Goal: Communication & Community: Connect with others

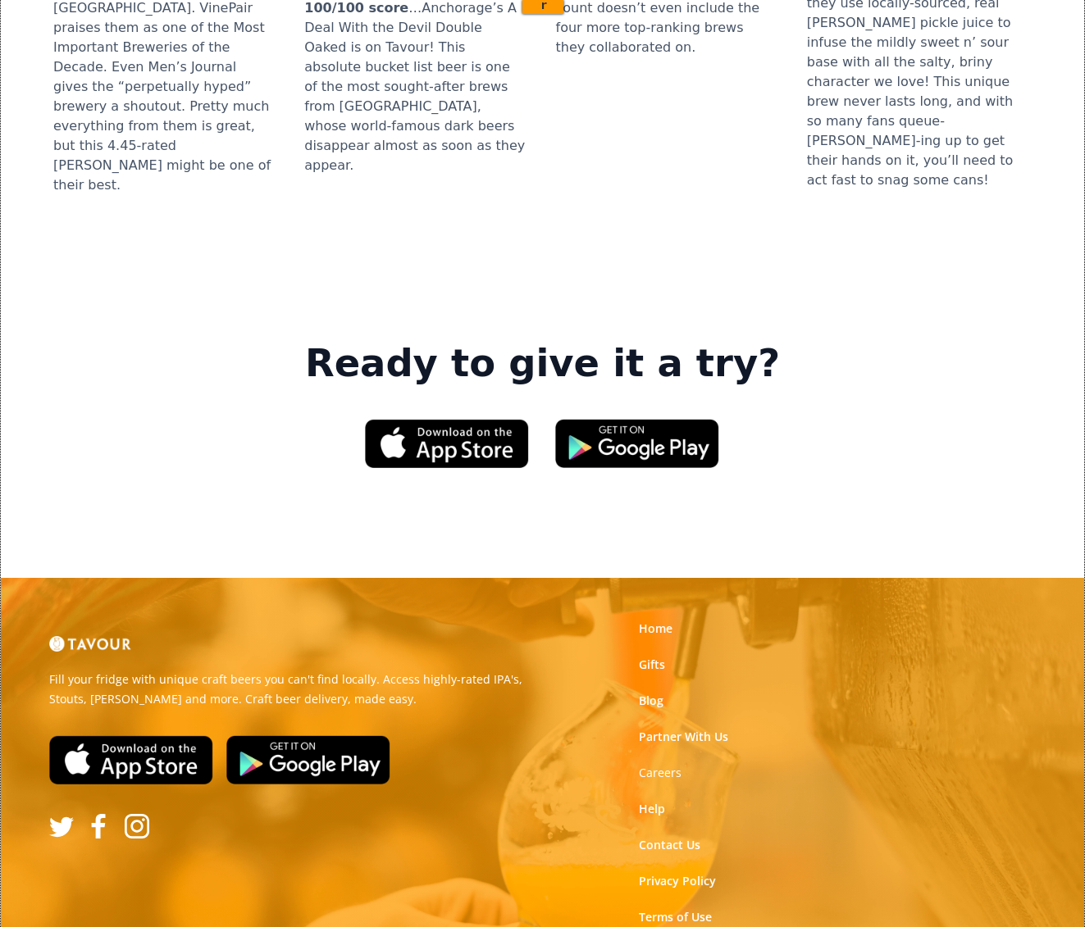
scroll to position [2190, 0]
click at [661, 729] on link "Partner With Us" at bounding box center [683, 737] width 89 height 16
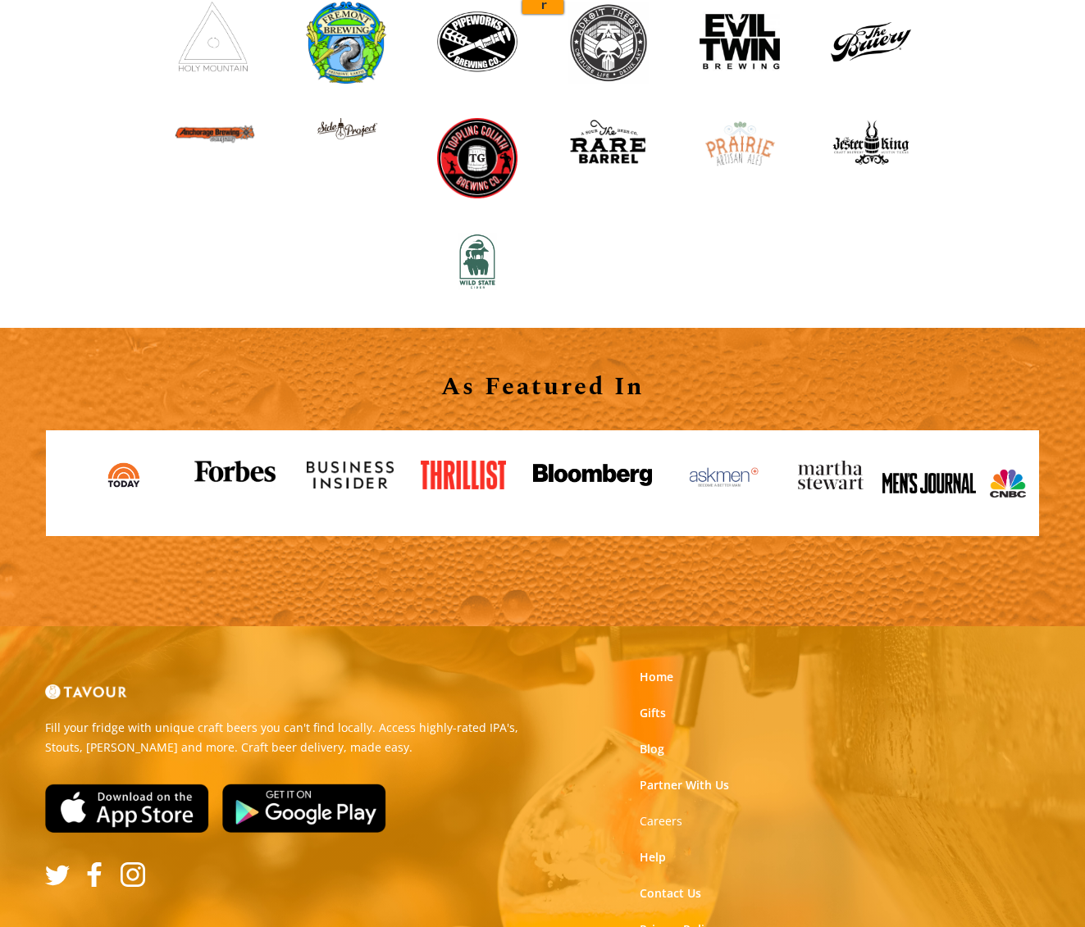
scroll to position [1782, 0]
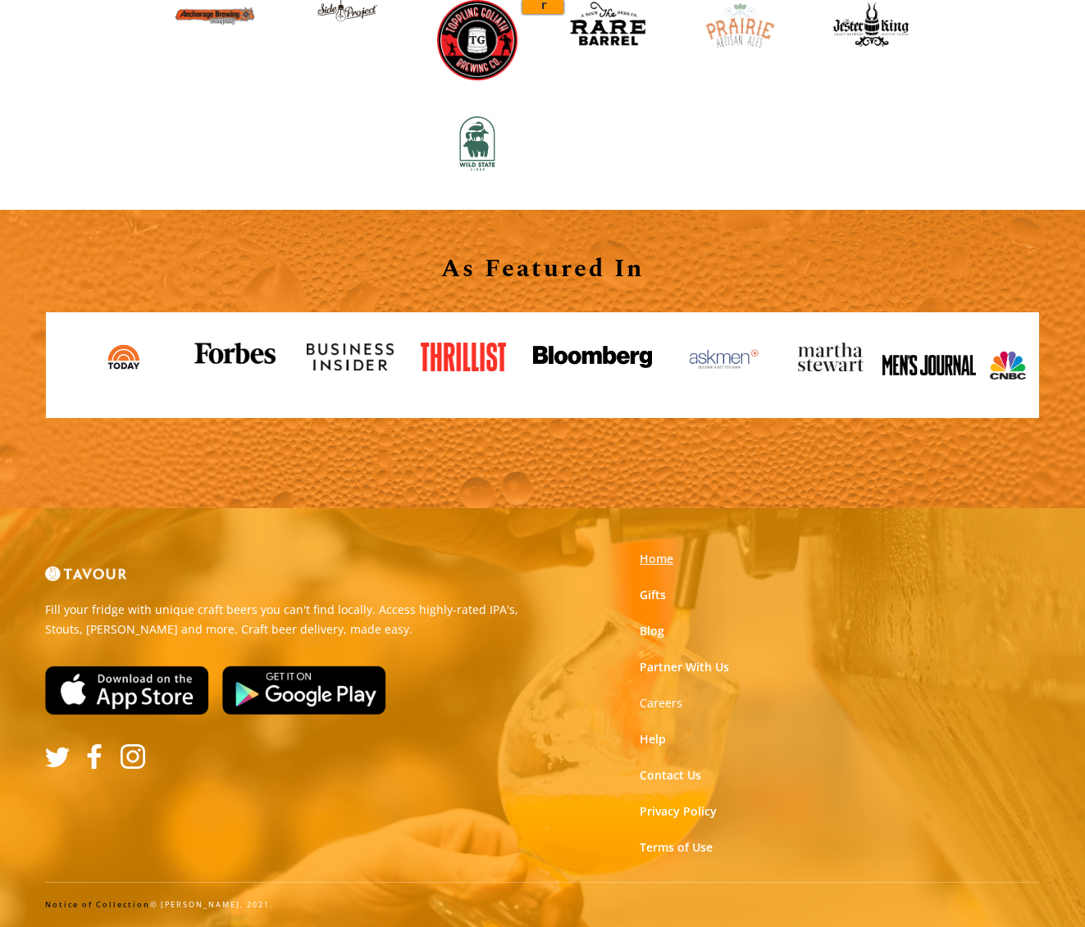
click at [661, 558] on link "Home" at bounding box center [656, 559] width 34 height 16
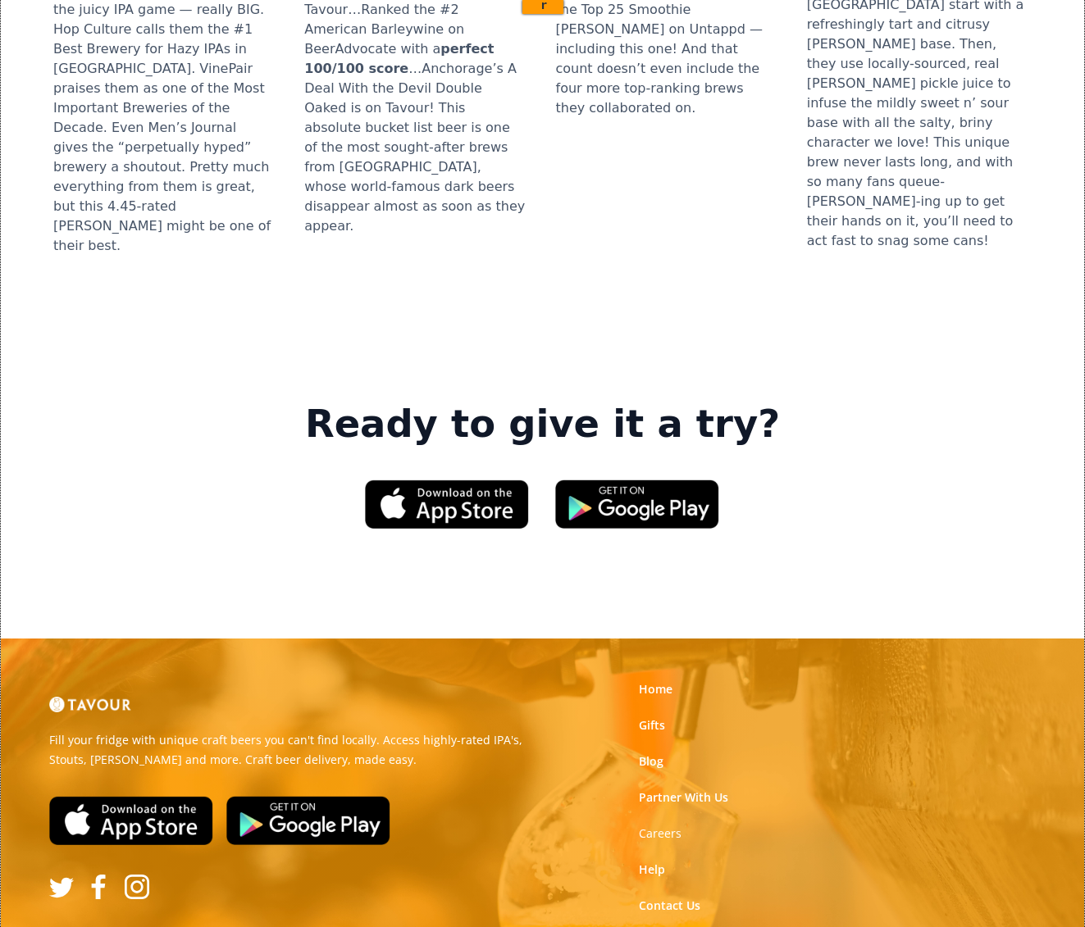
scroll to position [2134, 0]
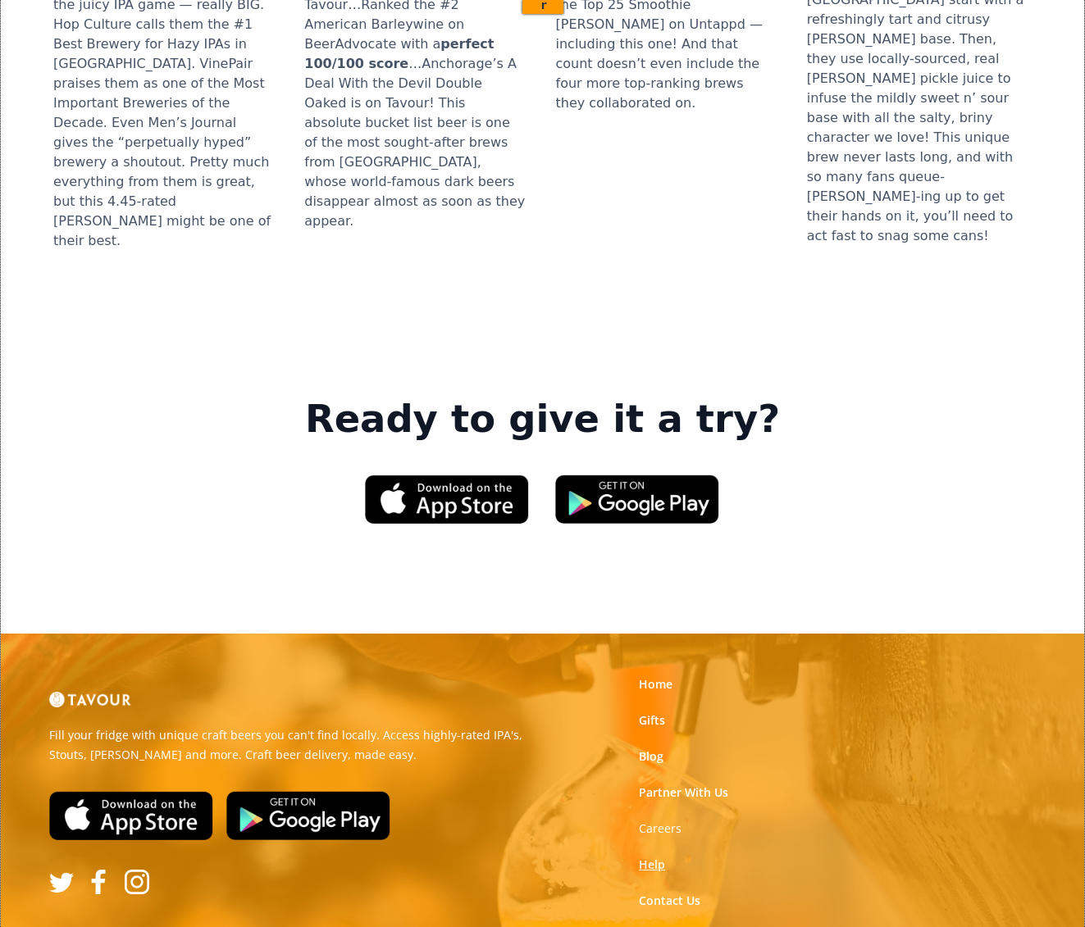
click at [660, 857] on link "Help" at bounding box center [652, 865] width 26 height 16
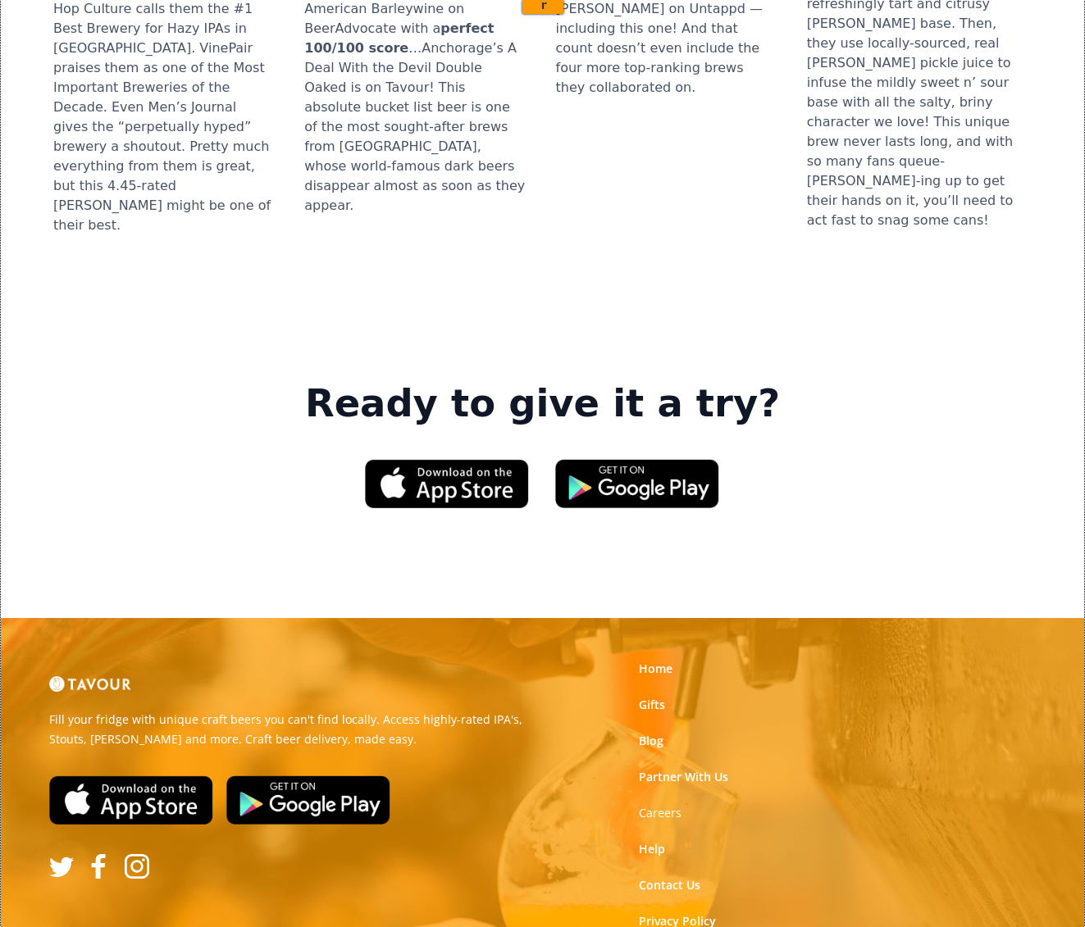
scroll to position [2190, 0]
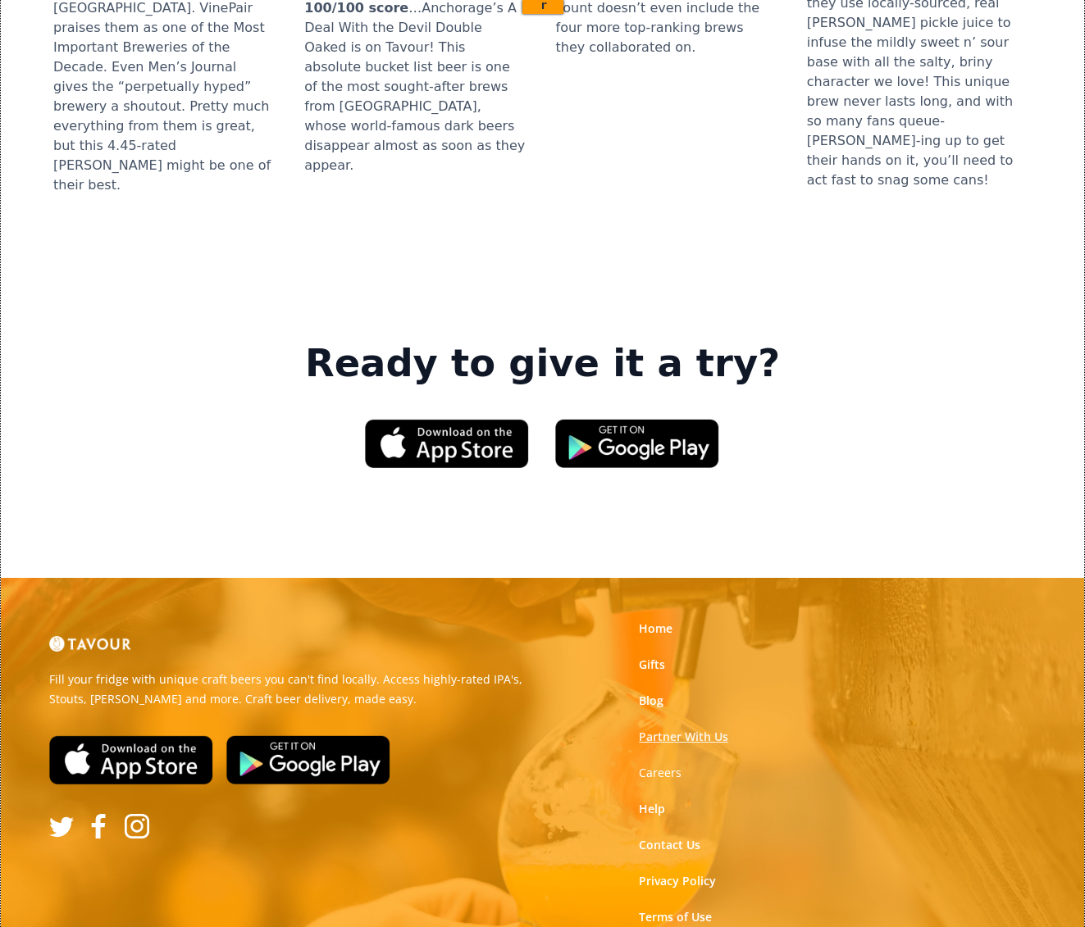
click at [655, 729] on link "Partner With Us" at bounding box center [683, 737] width 89 height 16
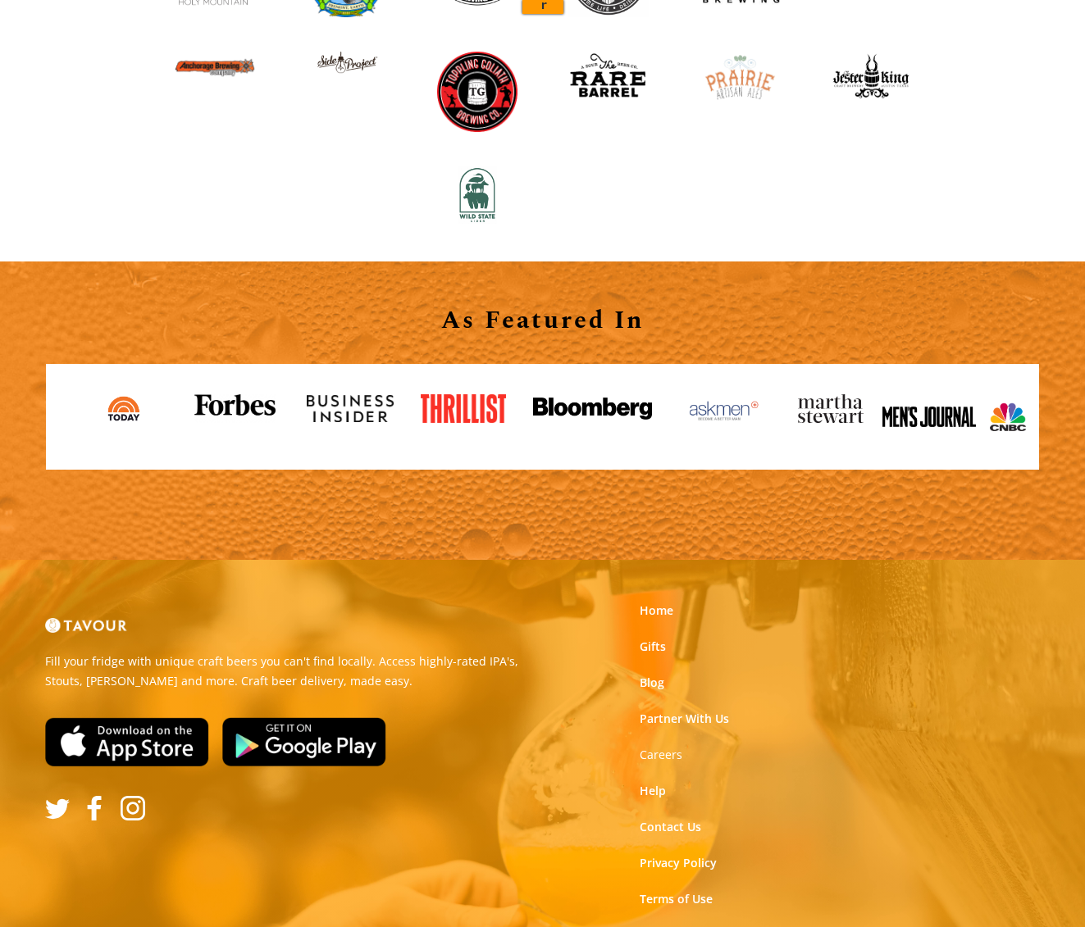
scroll to position [1782, 0]
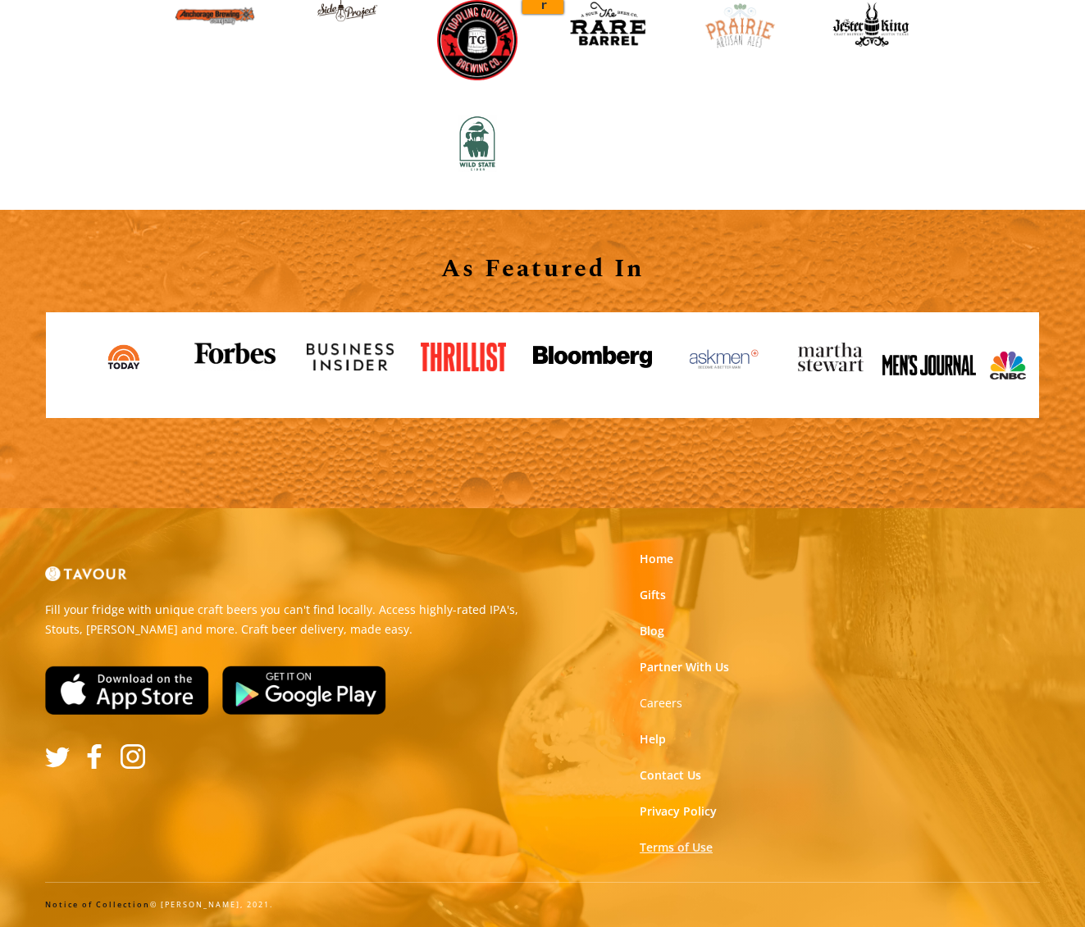
click at [688, 846] on link "Terms of Use" at bounding box center [675, 847] width 73 height 16
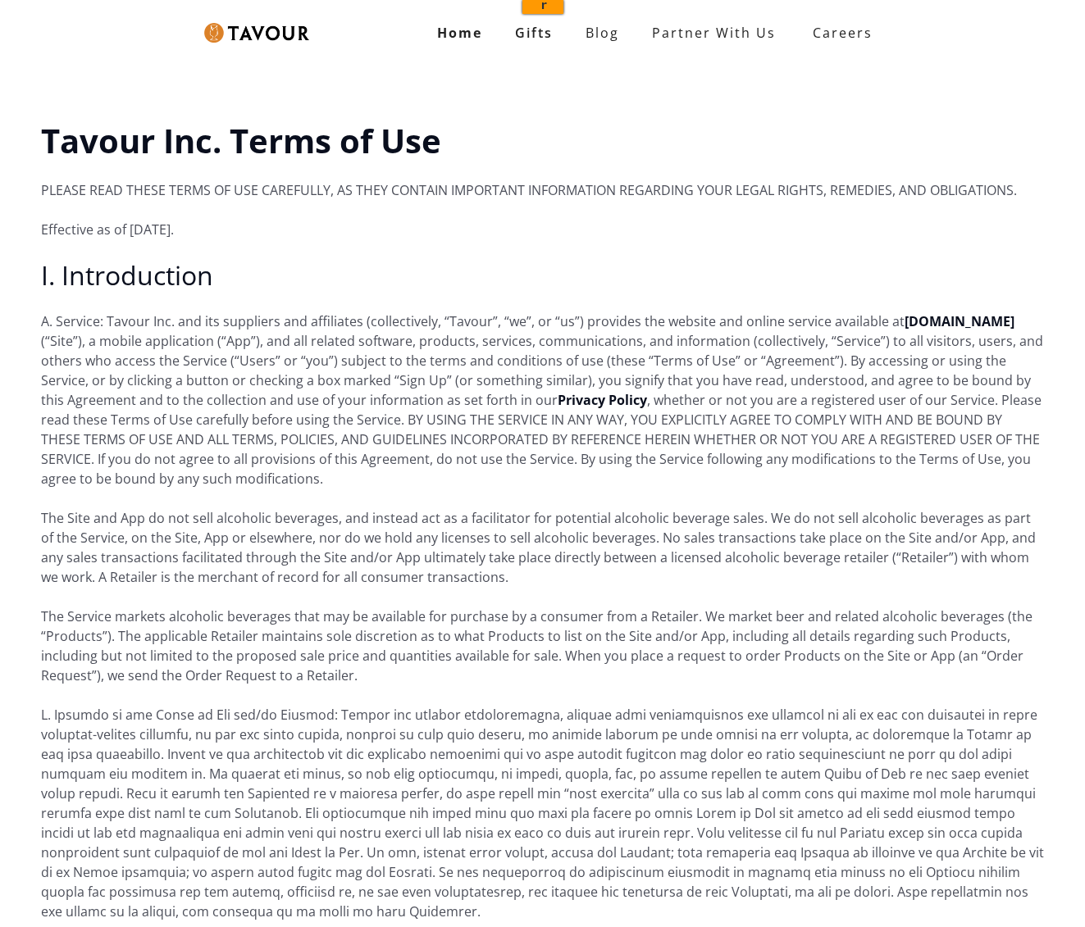
click at [139, 332] on p "A. Service: Tavour Inc. and its suppliers and affiliates (collectively, “Tavour…" at bounding box center [542, 400] width 1003 height 177
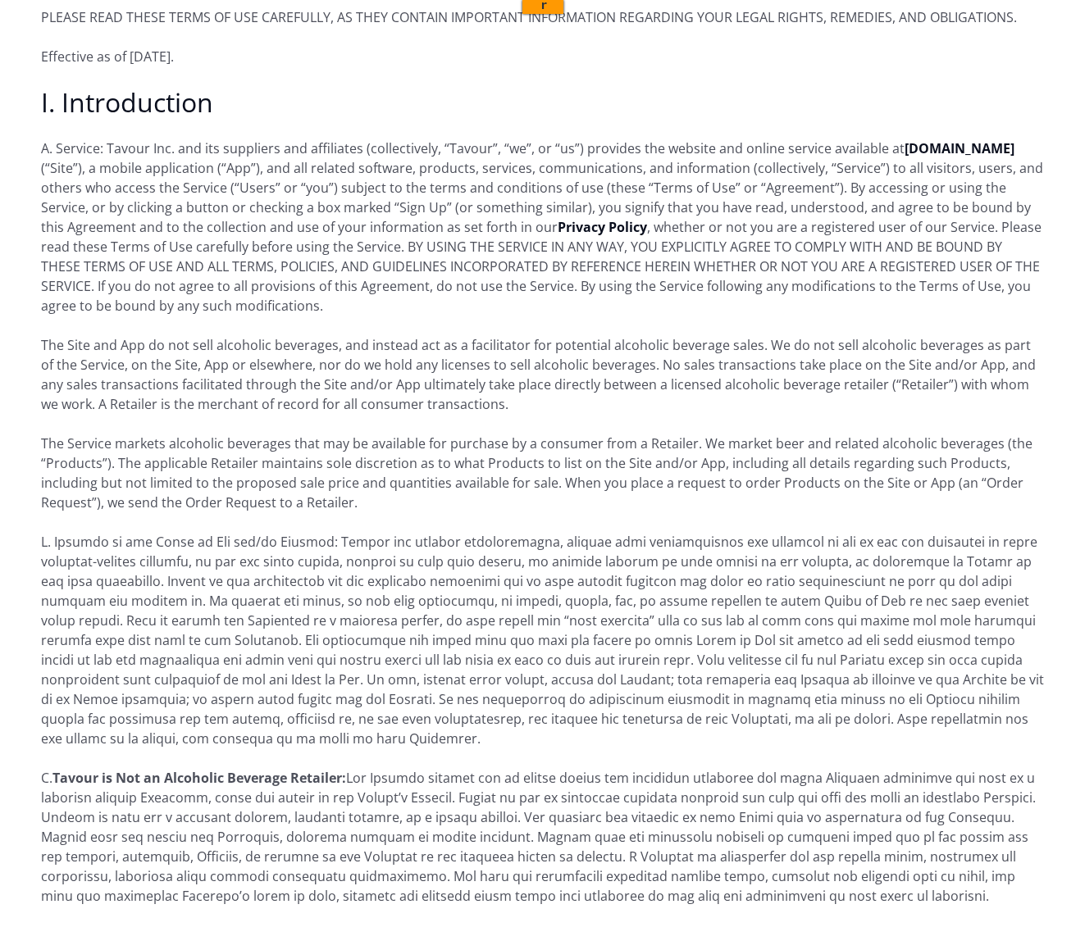
scroll to position [175, 0]
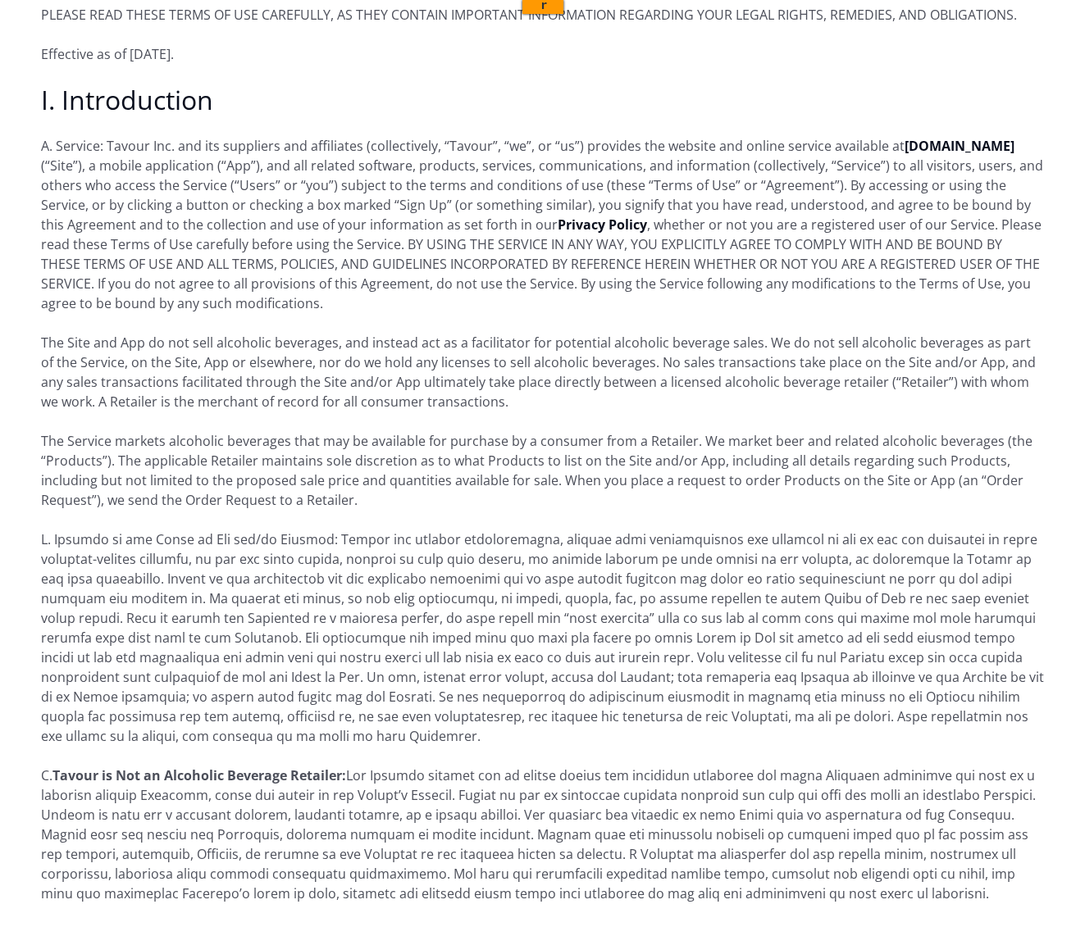
click at [161, 367] on p "The Site and App do not sell alcoholic beverages, and instead act as a facilita…" at bounding box center [542, 372] width 1003 height 79
click at [112, 347] on p "The Site and App do not sell alcoholic beverages, and instead act as a facilita…" at bounding box center [542, 372] width 1003 height 79
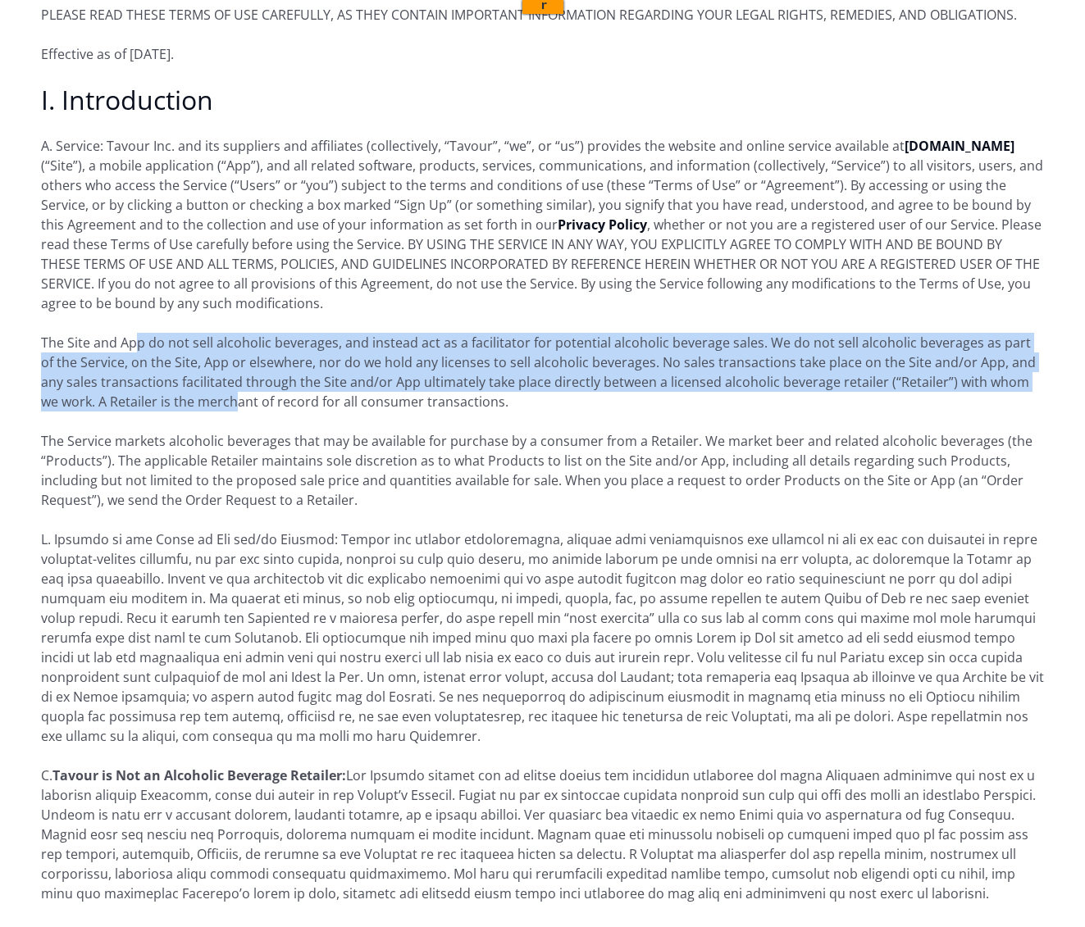
drag, startPoint x: 134, startPoint y: 336, endPoint x: 216, endPoint y: 389, distance: 97.8
click at [218, 392] on p "The Site and App do not sell alcoholic beverages, and instead act as a facilita…" at bounding box center [542, 372] width 1003 height 79
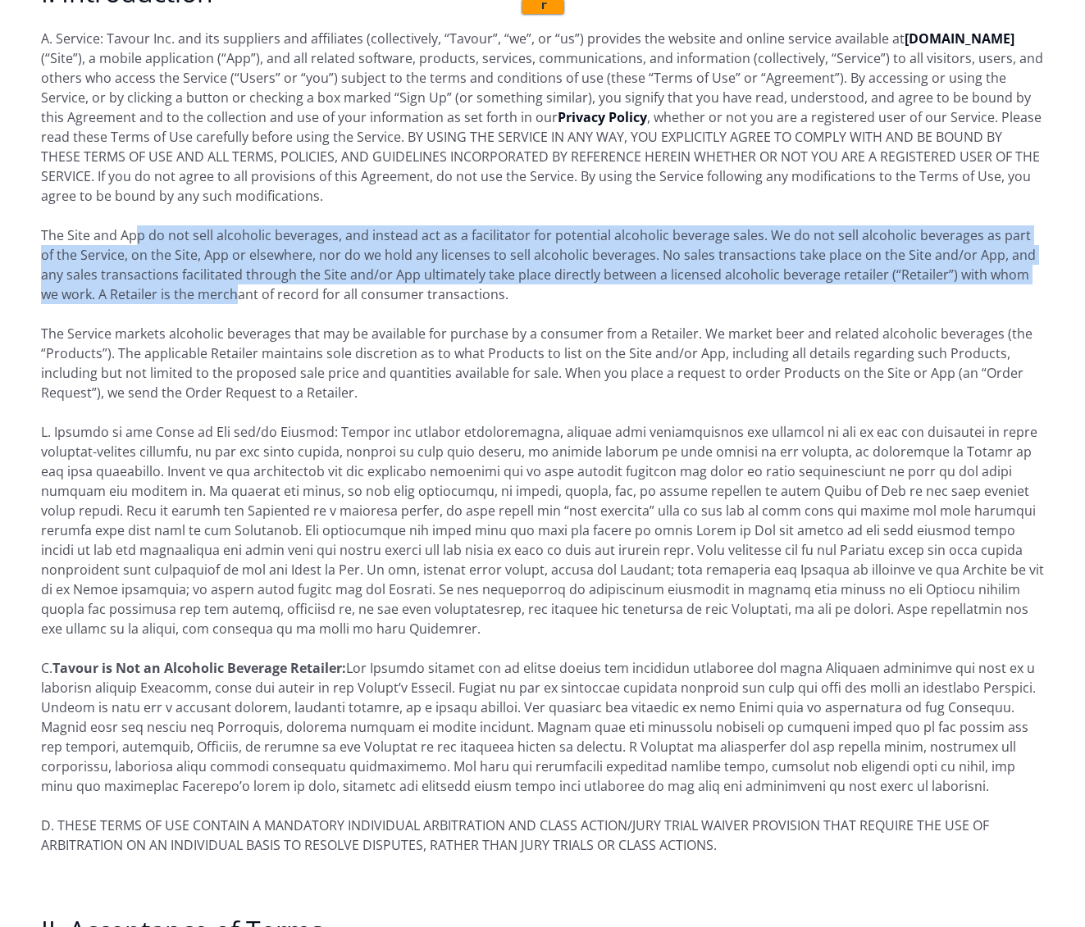
scroll to position [280, 0]
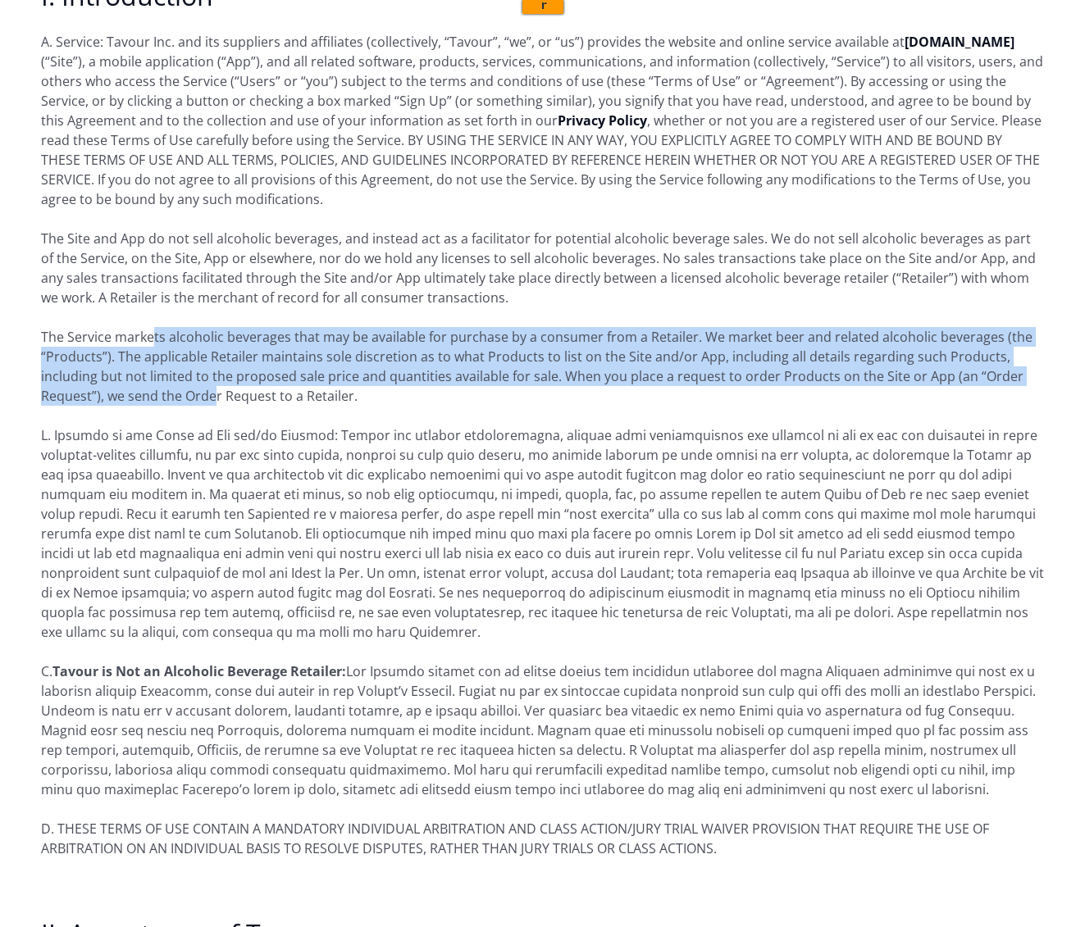
drag, startPoint x: 216, startPoint y: 390, endPoint x: 151, endPoint y: 343, distance: 81.0
click at [151, 341] on p "The Service markets alcoholic beverages that may be available for purchase by a…" at bounding box center [542, 366] width 1003 height 79
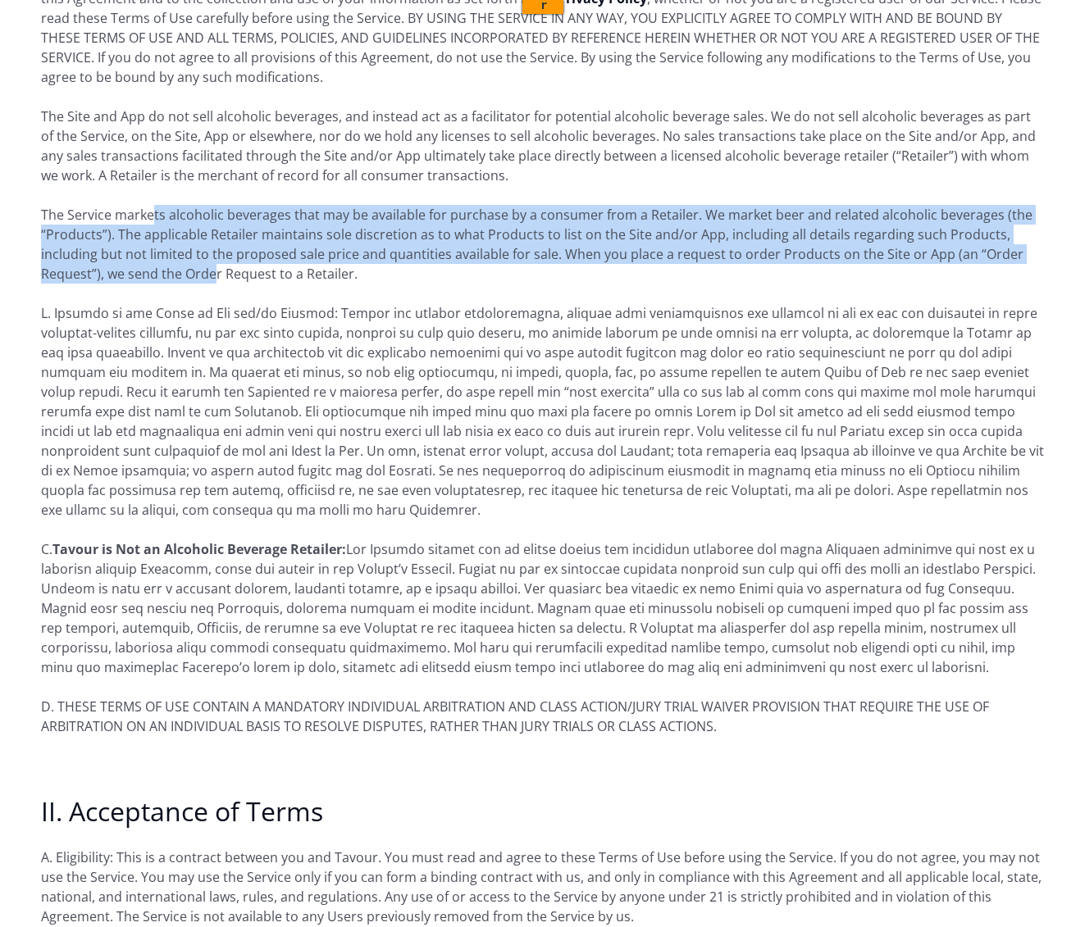
scroll to position [400, 0]
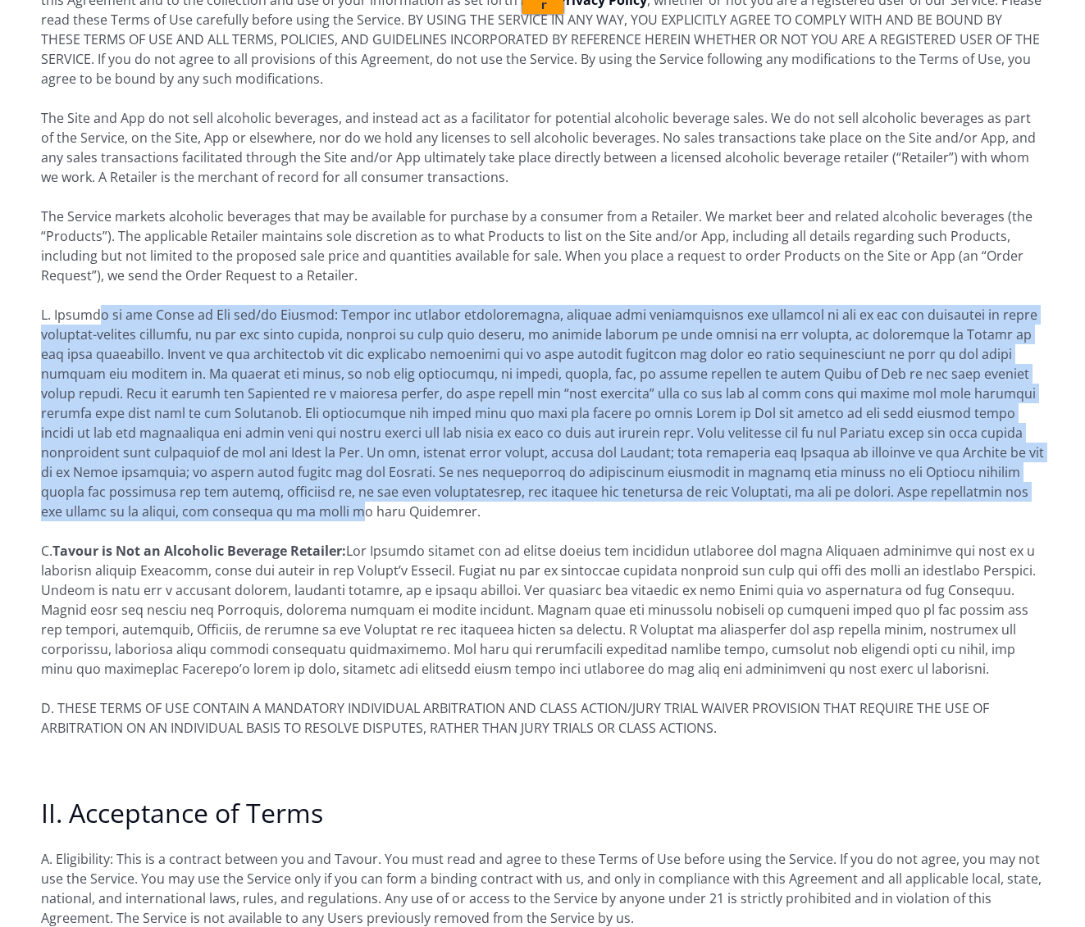
drag, startPoint x: 102, startPoint y: 315, endPoint x: 180, endPoint y: 503, distance: 203.6
click at [180, 503] on p at bounding box center [542, 413] width 1003 height 216
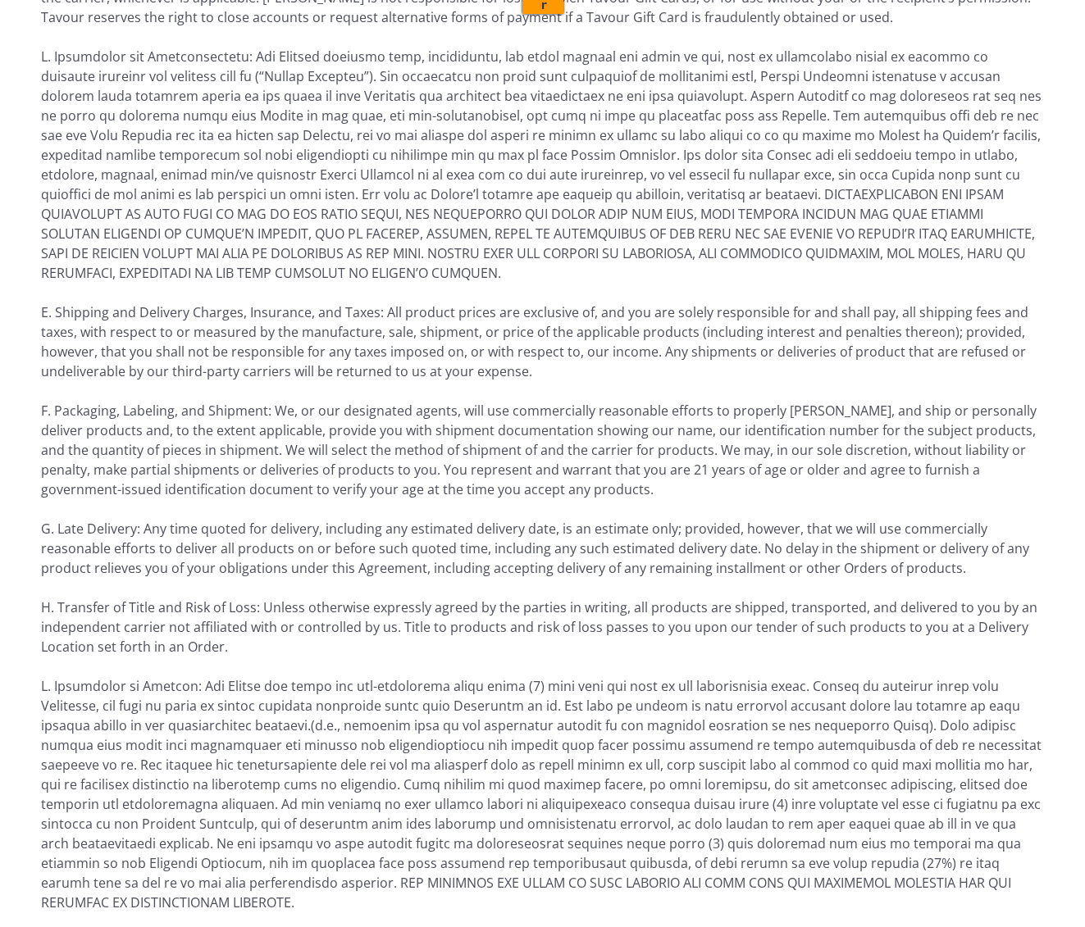
scroll to position [4524, 0]
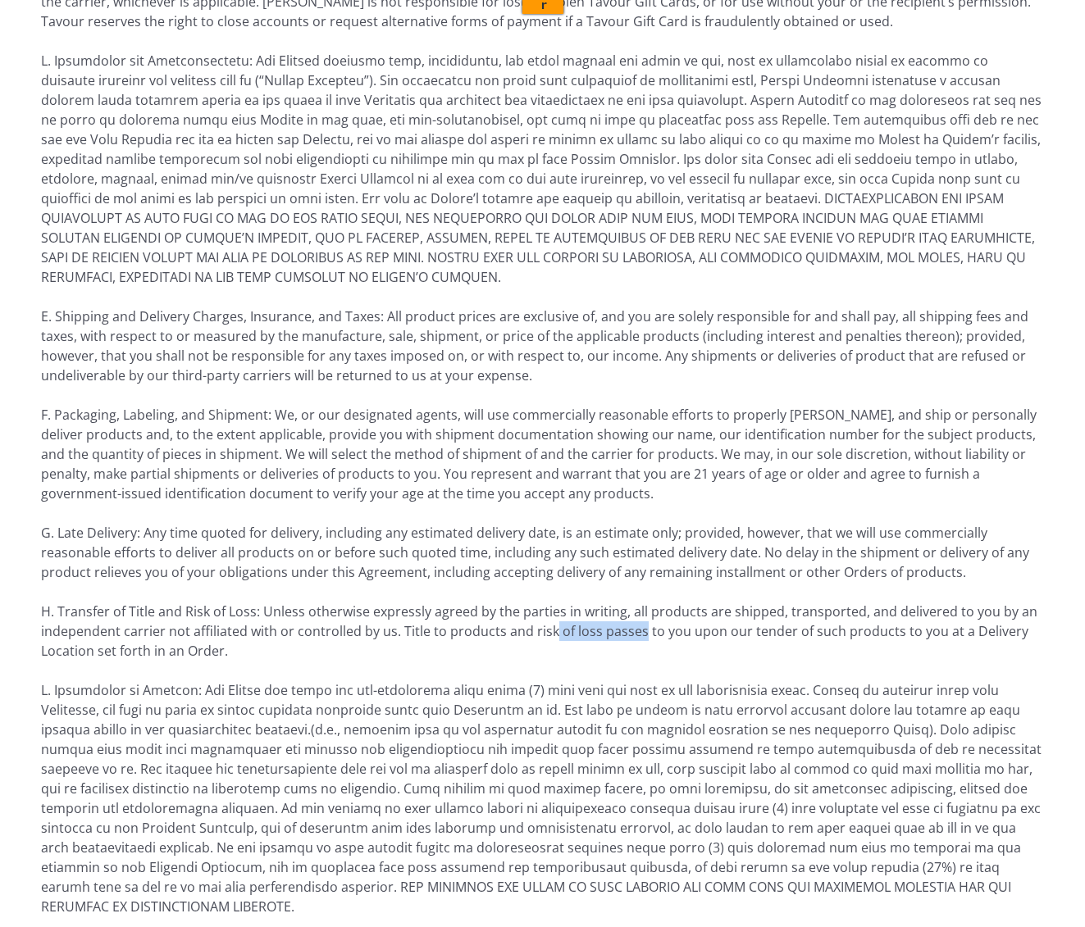
drag, startPoint x: 636, startPoint y: 589, endPoint x: 548, endPoint y: 590, distance: 88.6
click at [548, 602] on p "H. Transfer of Title and Risk of Loss: Unless otherwise expressly agreed by the…" at bounding box center [542, 631] width 1003 height 59
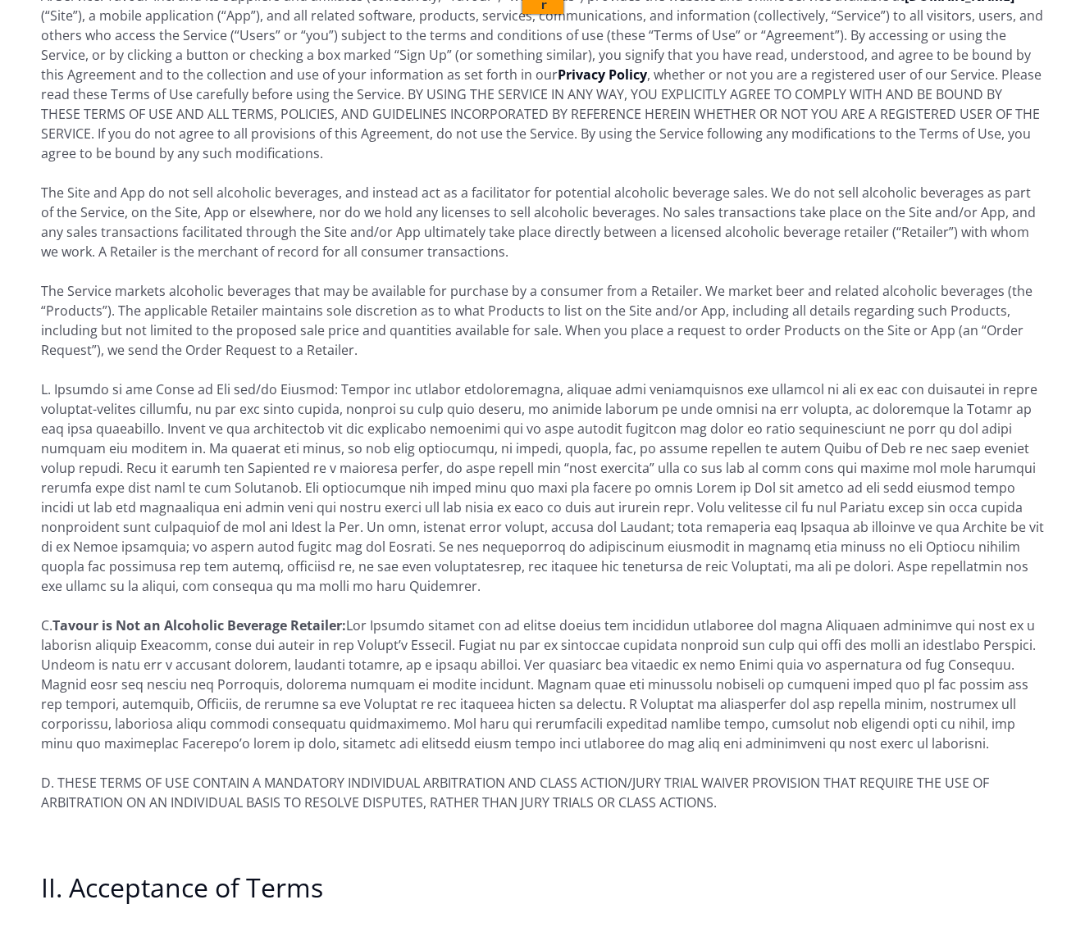
scroll to position [289, 0]
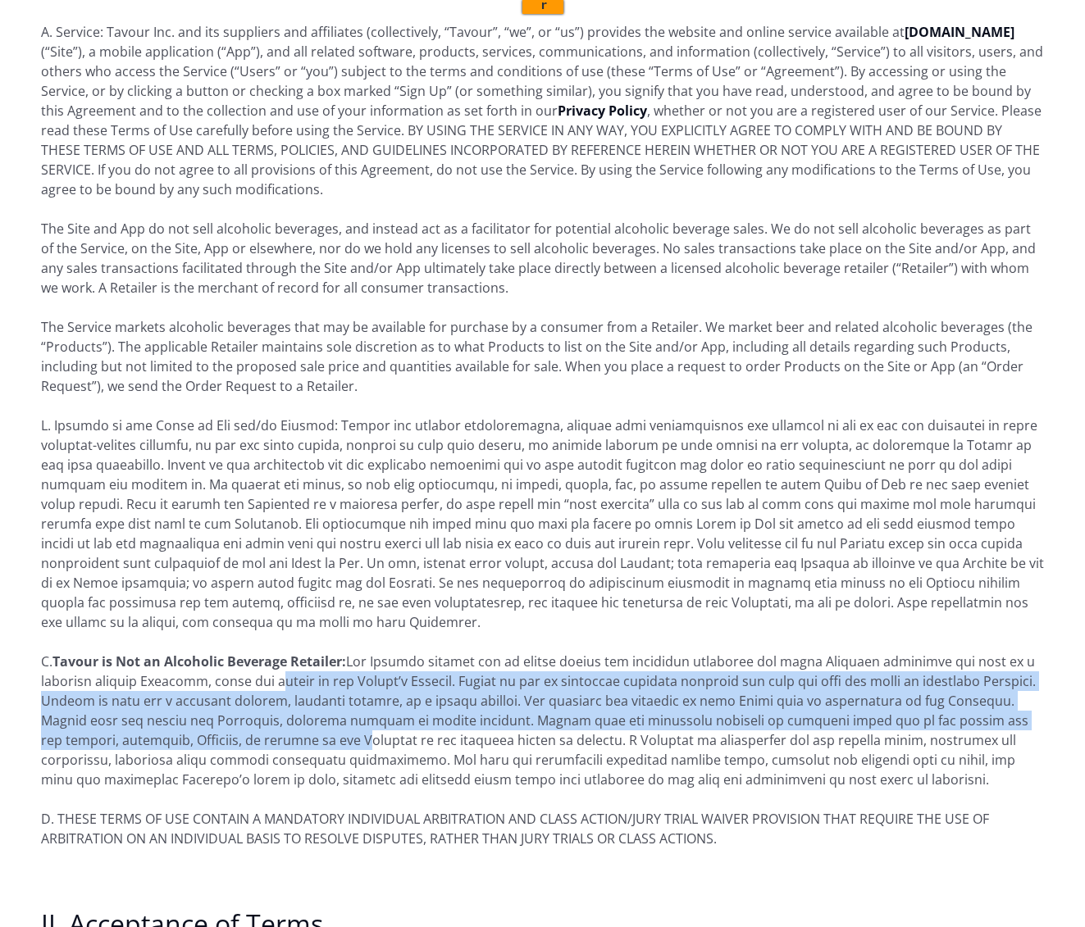
drag, startPoint x: 265, startPoint y: 680, endPoint x: 287, endPoint y: 739, distance: 63.0
click at [287, 739] on p "C. Tavour is Not an Alcoholic Beverage Retailer:" at bounding box center [542, 721] width 1003 height 138
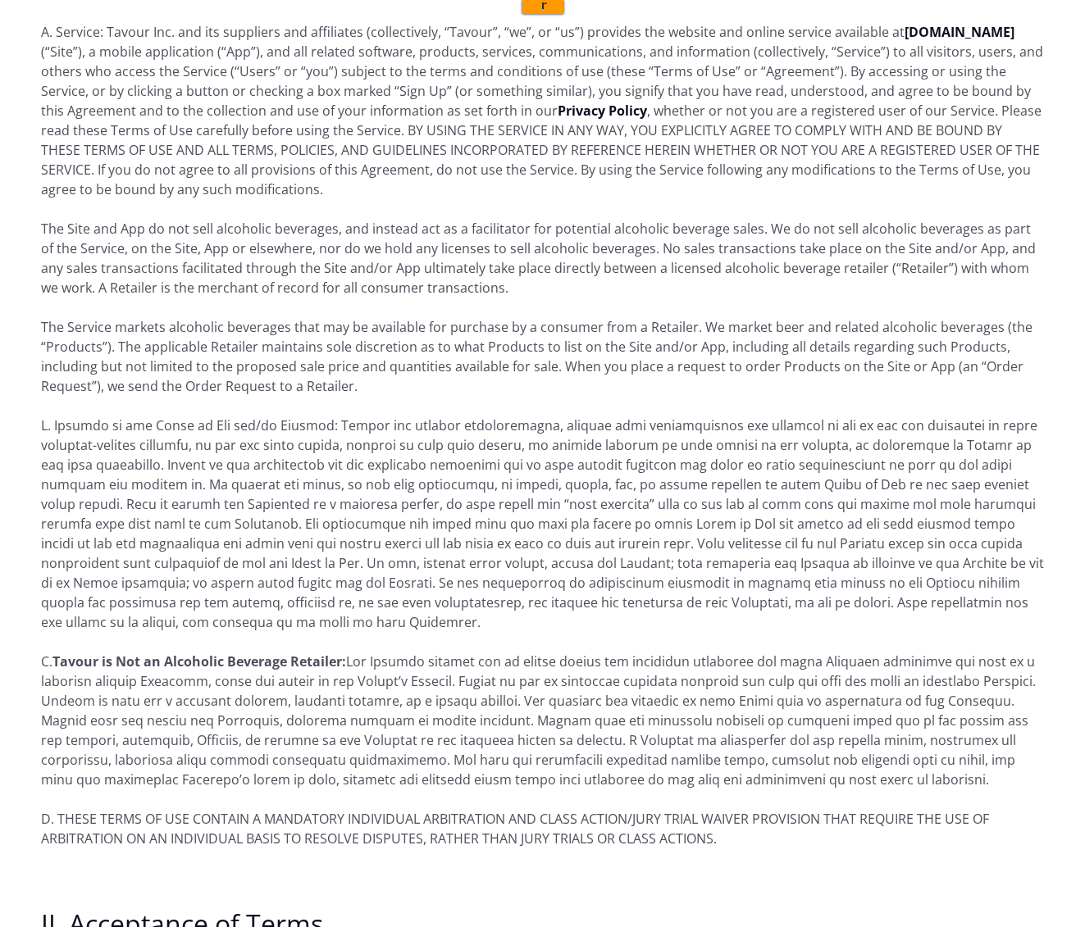
click at [293, 756] on p "C. Tavour is Not an Alcoholic Beverage Retailer:" at bounding box center [542, 721] width 1003 height 138
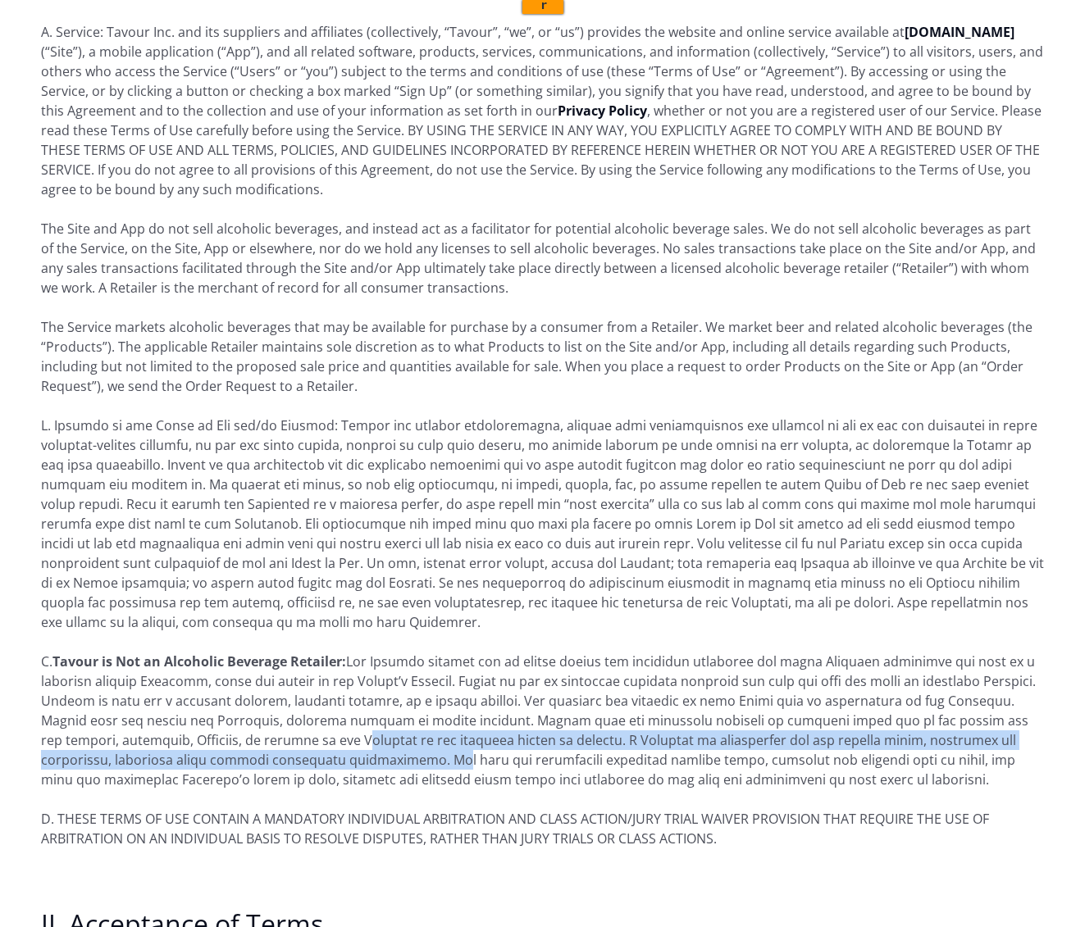
drag, startPoint x: 290, startPoint y: 743, endPoint x: 981, endPoint y: 361, distance: 789.6
click at [278, 693] on p "C. Tavour is Not an Alcoholic Beverage Retailer:" at bounding box center [542, 721] width 1003 height 138
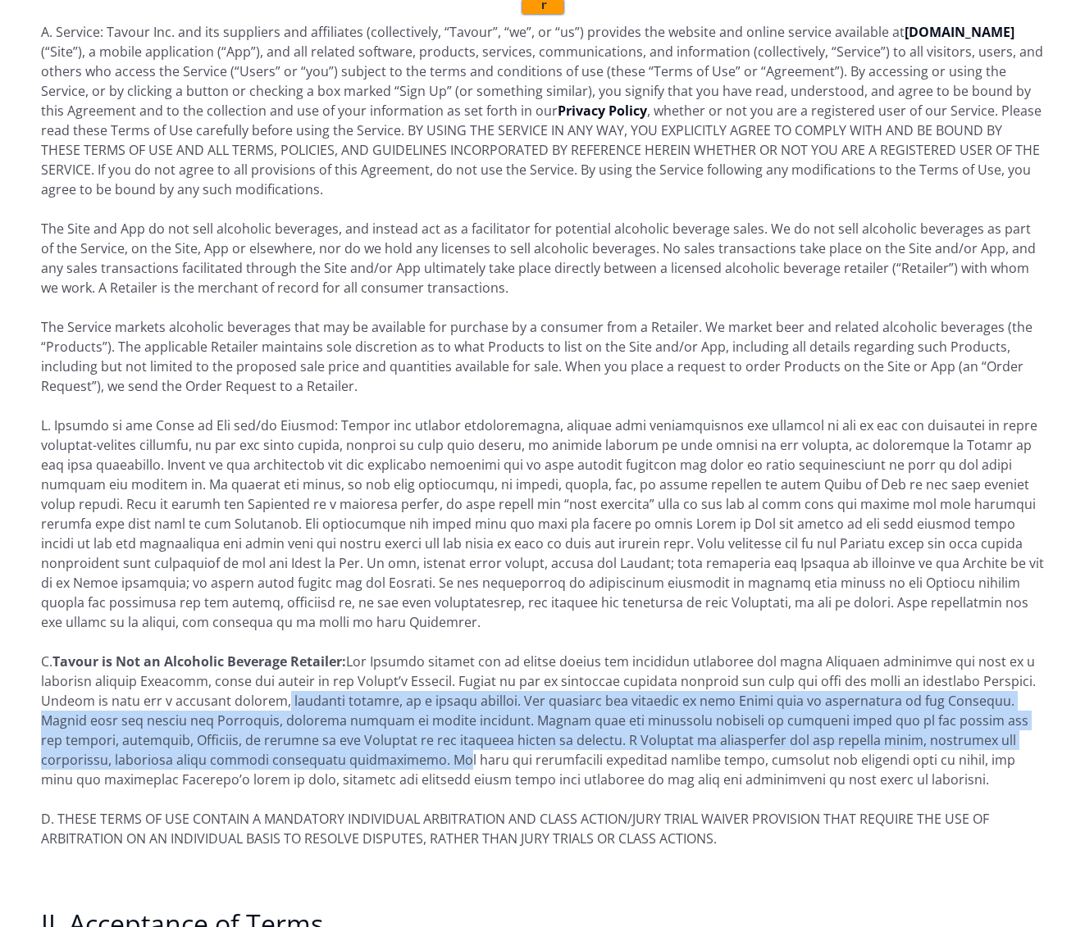
scroll to position [0, 0]
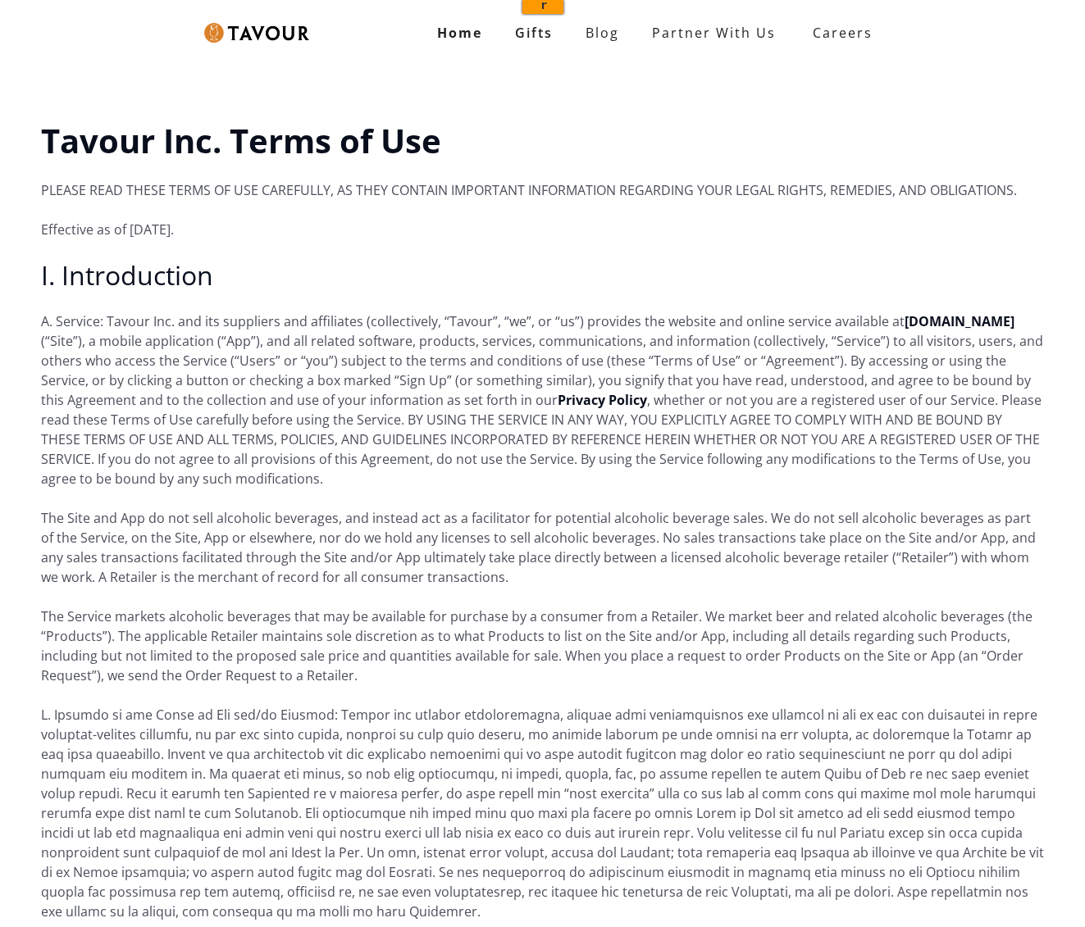
click at [475, 340] on p "A. Service: Tavour Inc. and its suppliers and affiliates (collectively, “Tavour…" at bounding box center [542, 400] width 1003 height 177
click at [612, 34] on link "Blog" at bounding box center [602, 32] width 66 height 33
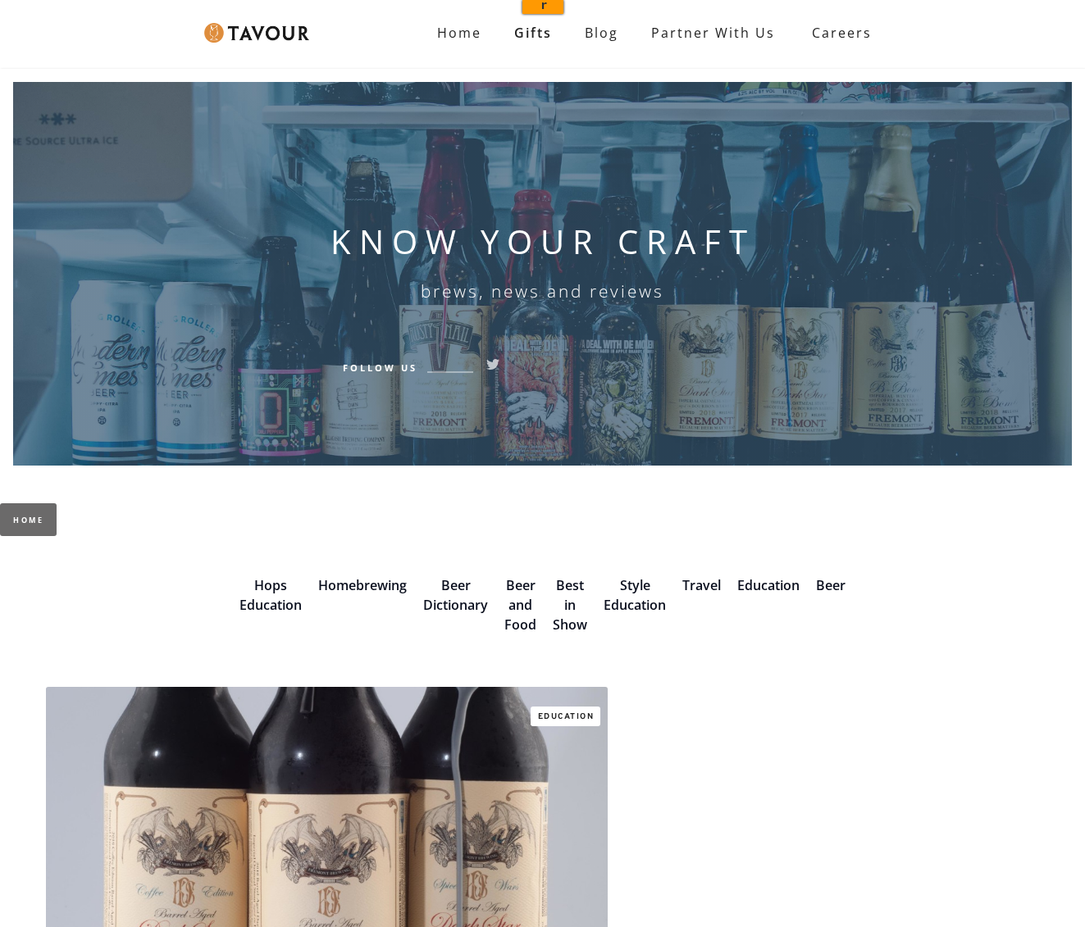
click at [252, 25] on img at bounding box center [256, 33] width 105 height 20
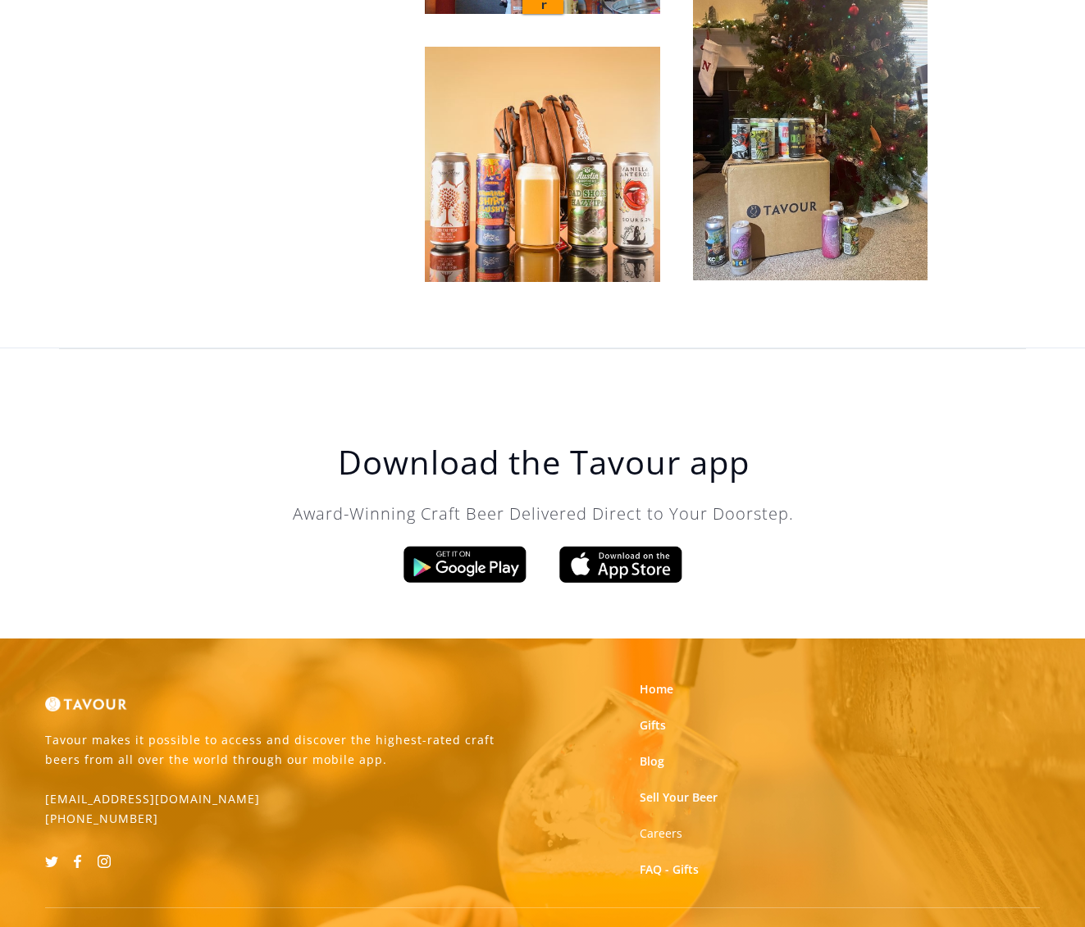
scroll to position [4665, 0]
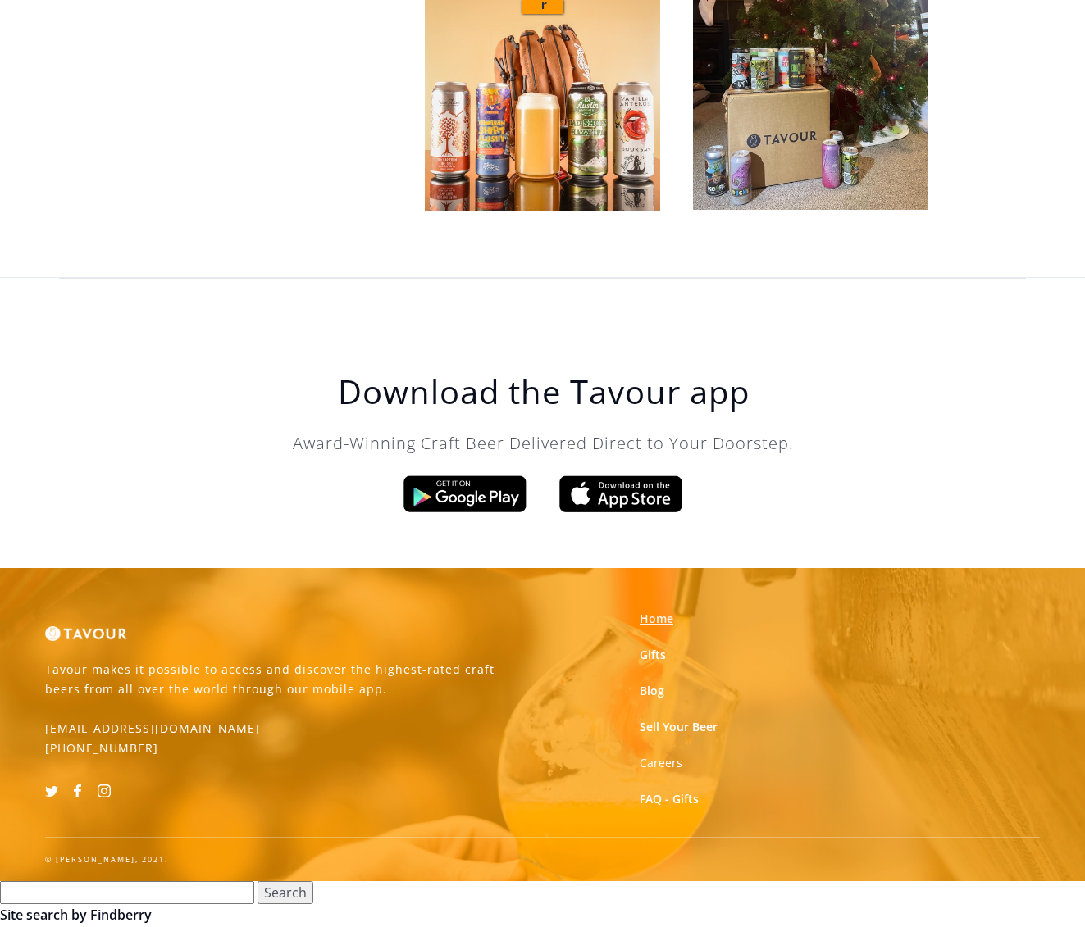
click at [652, 620] on link "Home" at bounding box center [656, 619] width 34 height 16
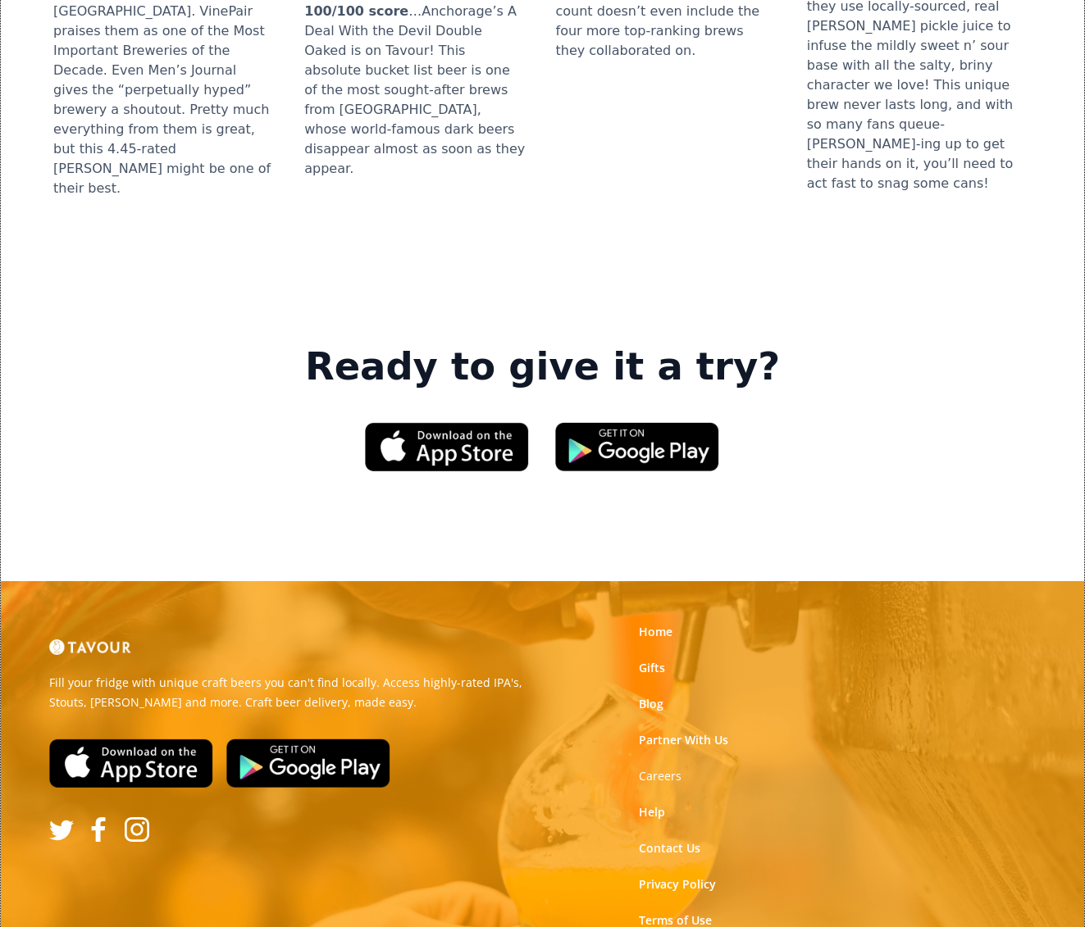
scroll to position [2190, 0]
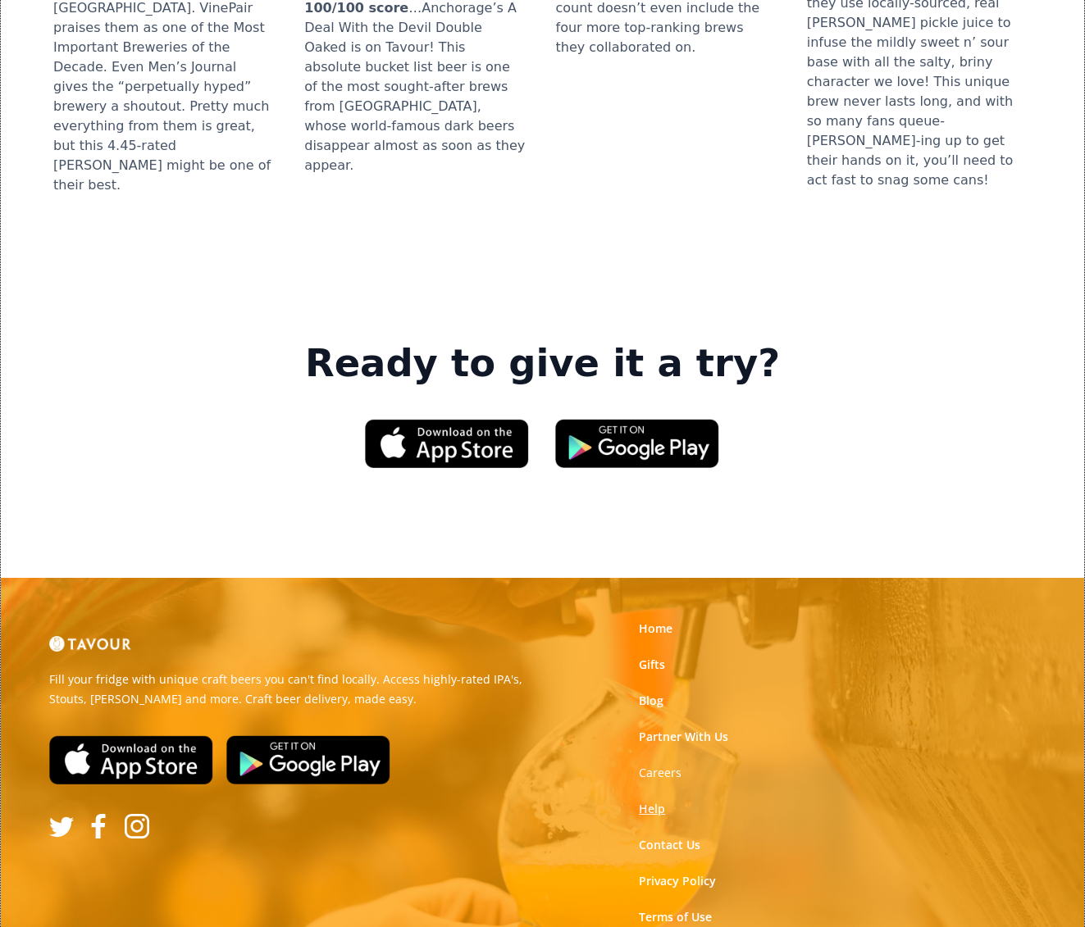
click at [644, 801] on link "Help" at bounding box center [652, 809] width 26 height 16
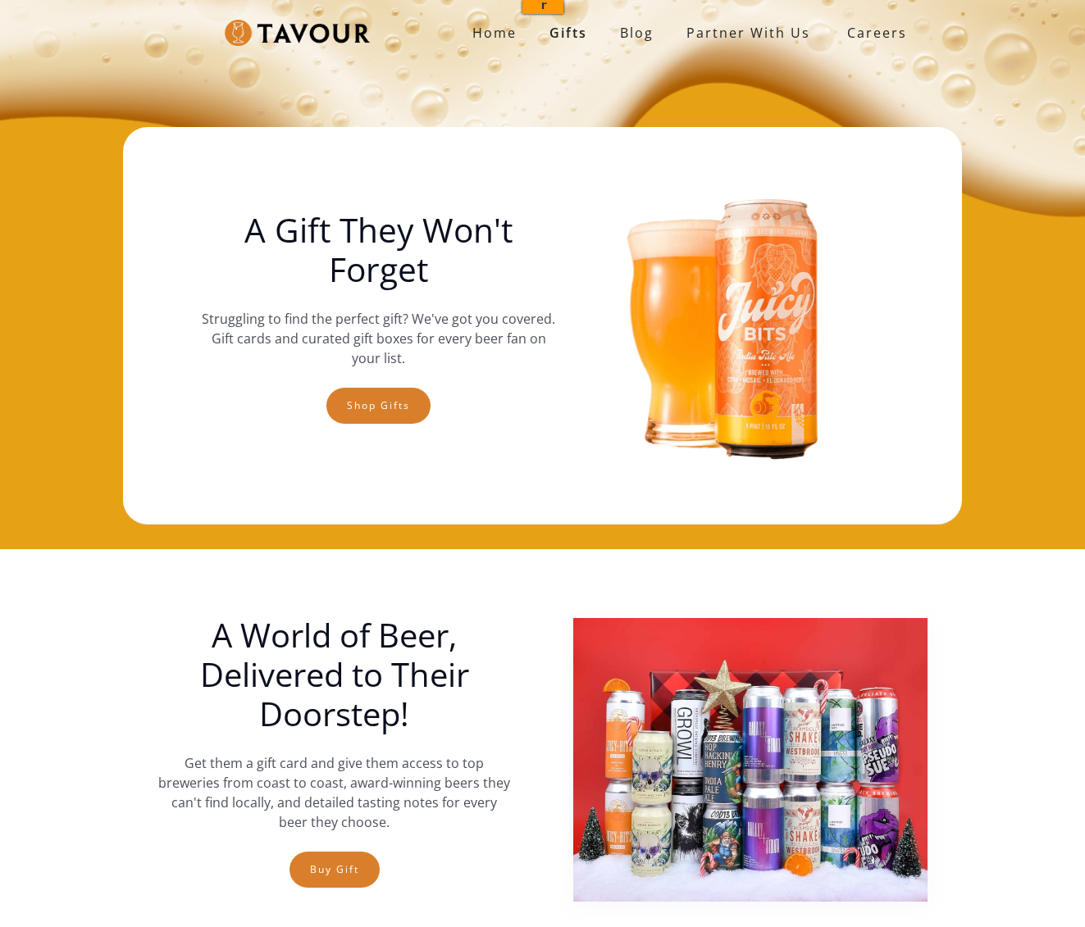
click at [298, 32] on img at bounding box center [297, 33] width 145 height 27
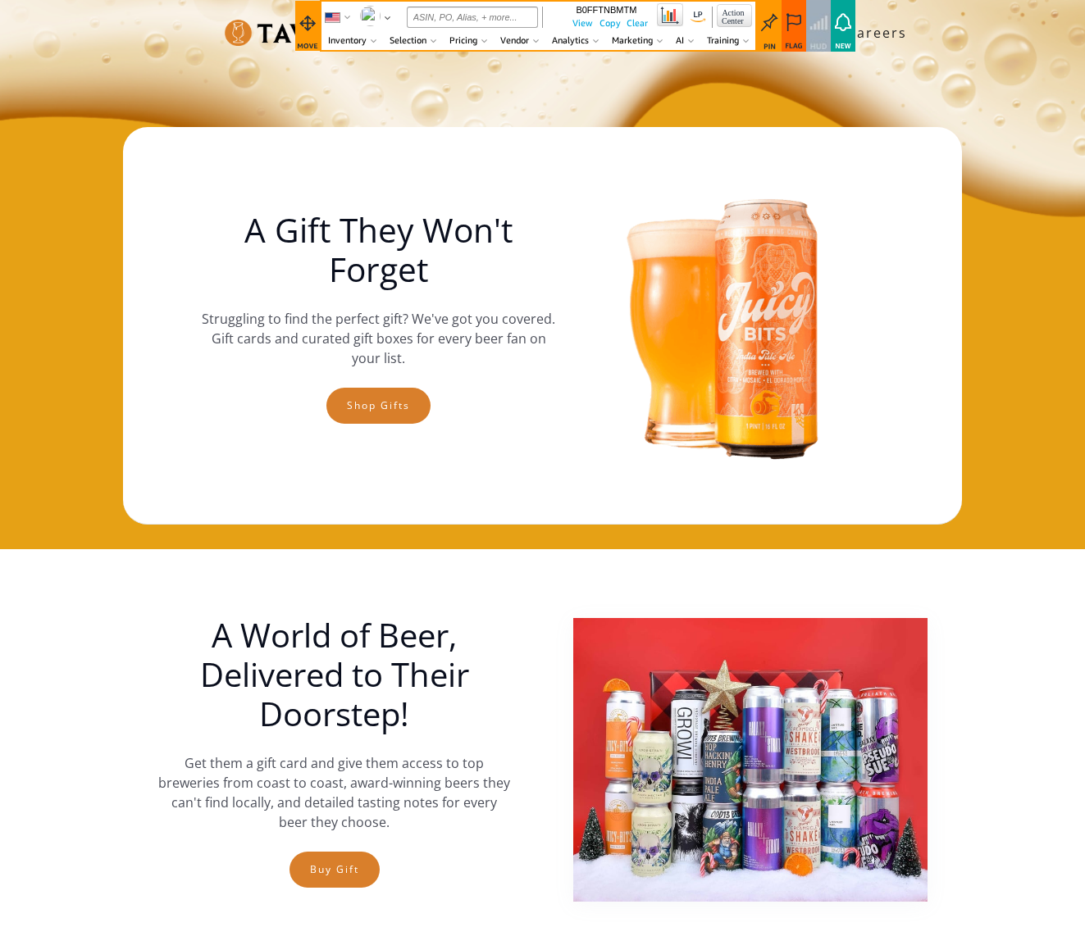
click at [252, 37] on img at bounding box center [297, 33] width 145 height 27
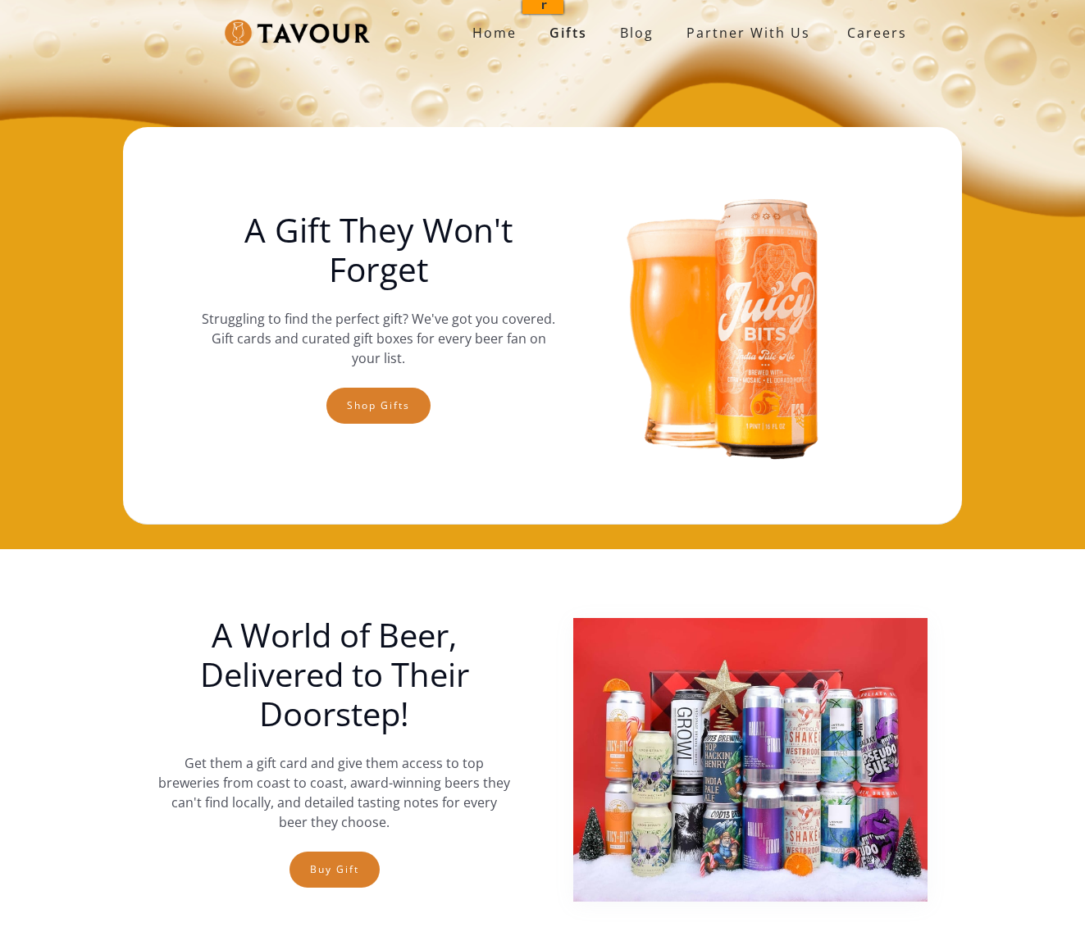
click at [278, 36] on img at bounding box center [297, 33] width 145 height 27
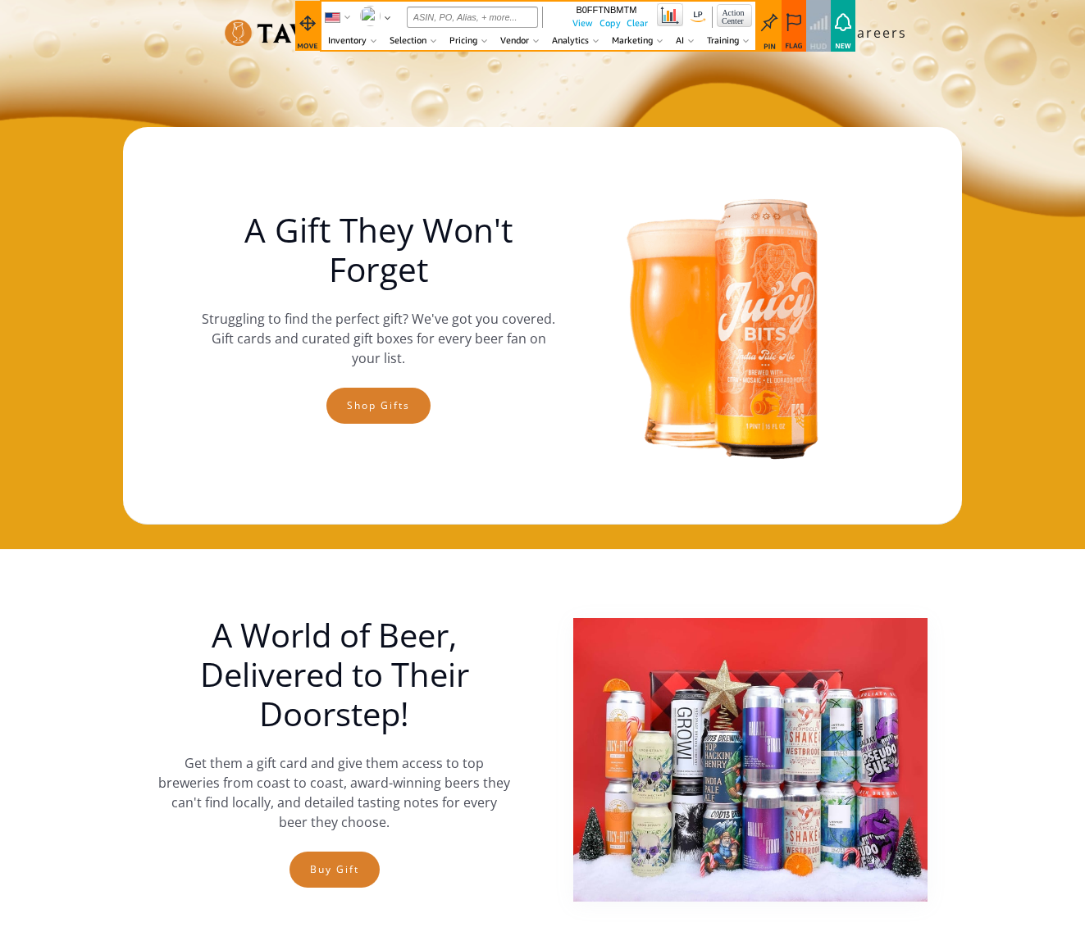
click at [647, 89] on div "Home Gifts Blog partner with us SIGN UP Careers A Gift They Won't Forget Strugg…" at bounding box center [542, 274] width 1085 height 549
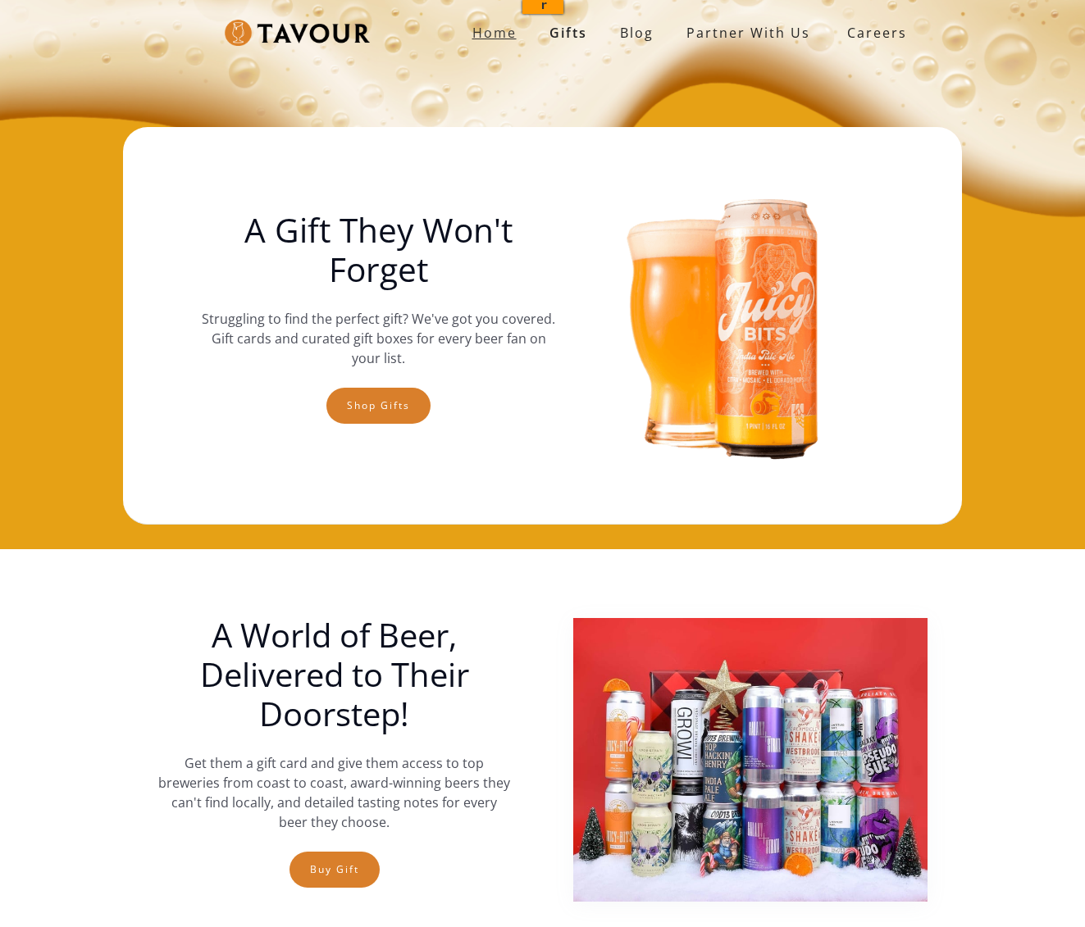
click at [504, 32] on strong "Home" at bounding box center [494, 33] width 44 height 18
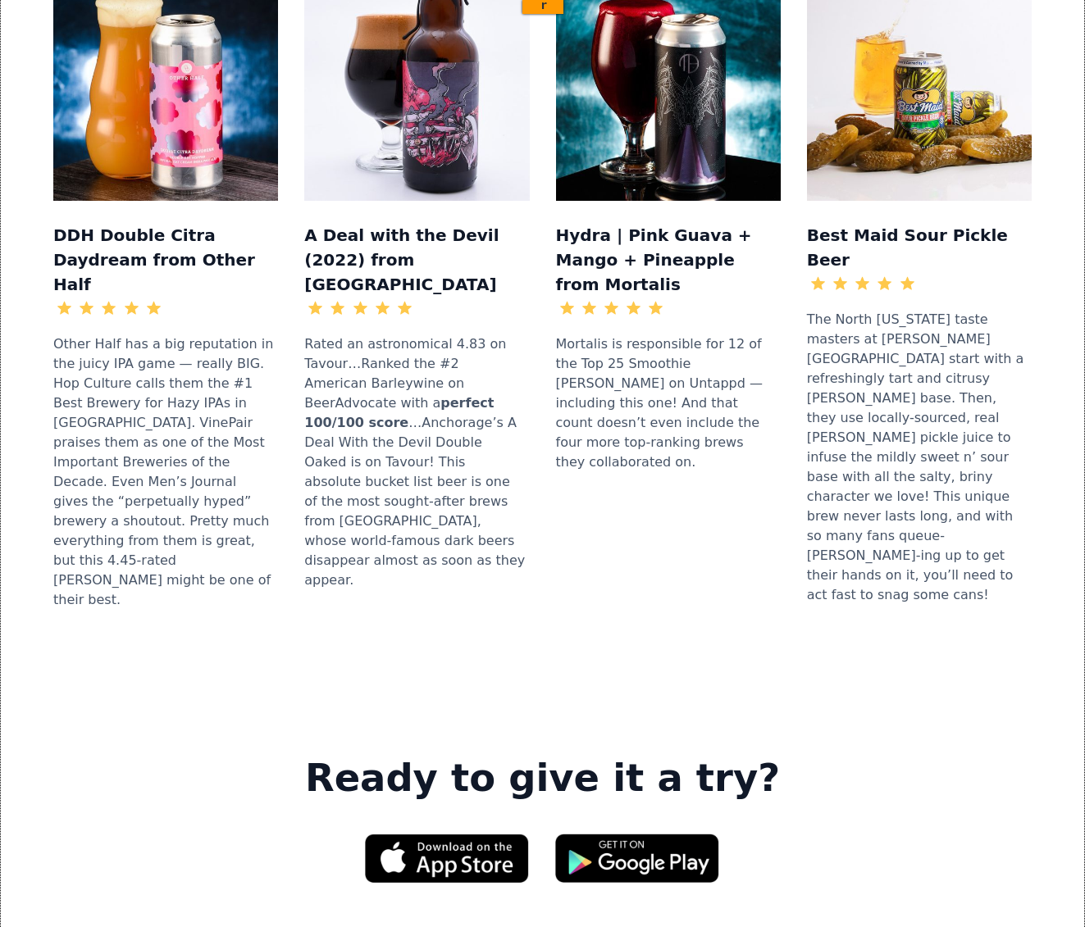
scroll to position [2190, 0]
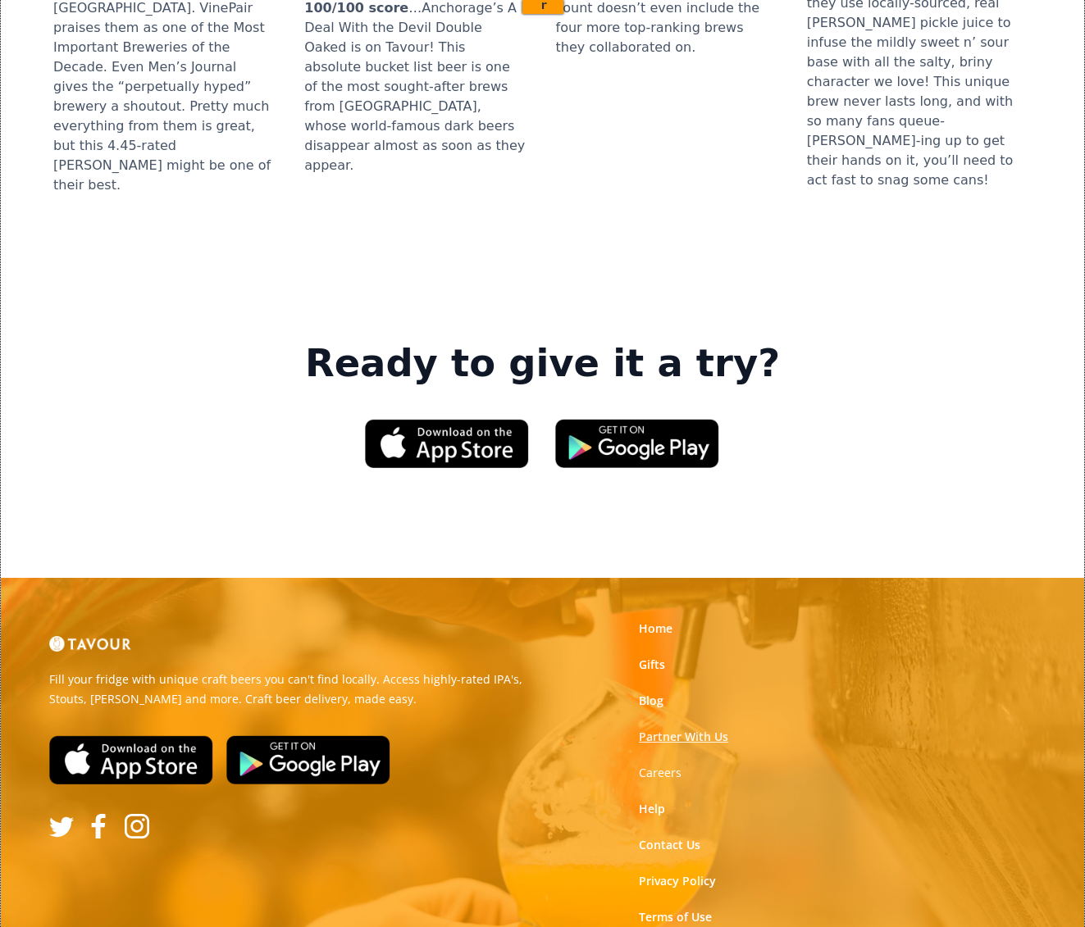
click at [678, 729] on link "Partner With Us" at bounding box center [683, 737] width 89 height 16
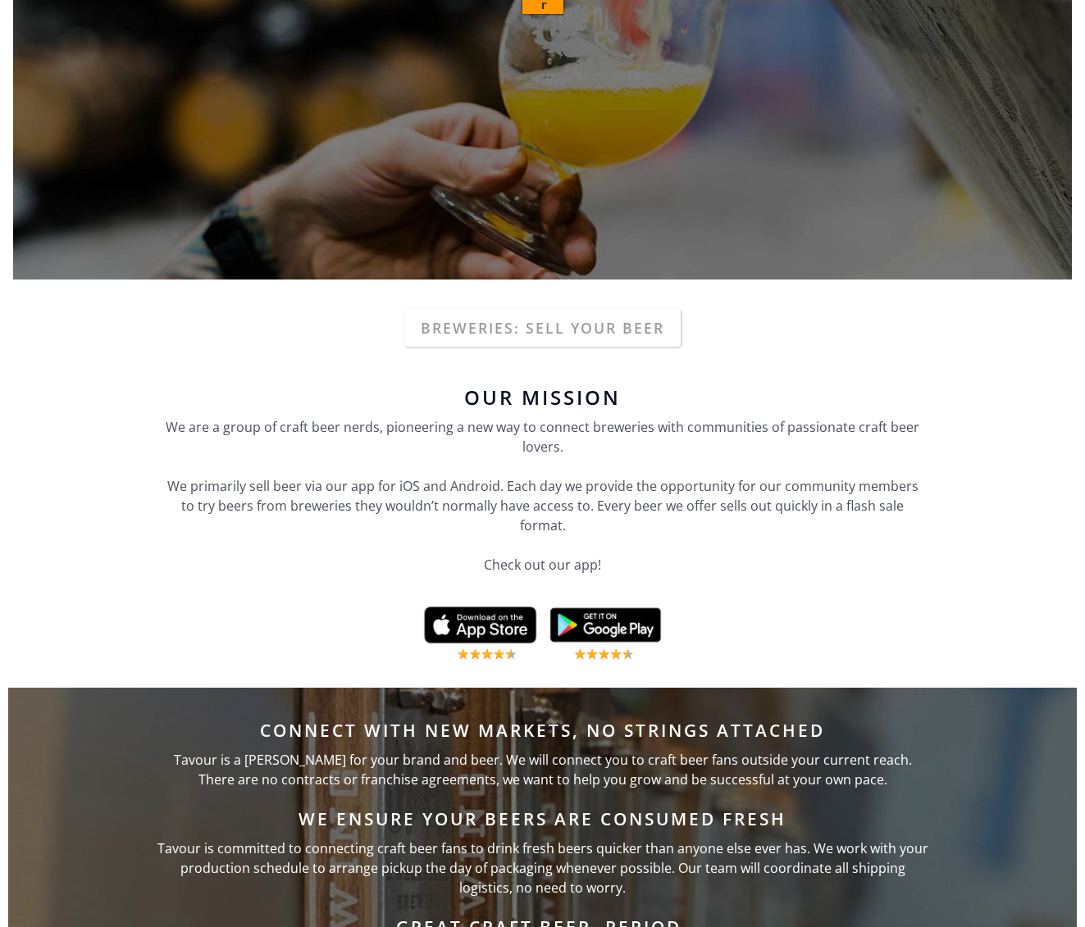
scroll to position [371, 0]
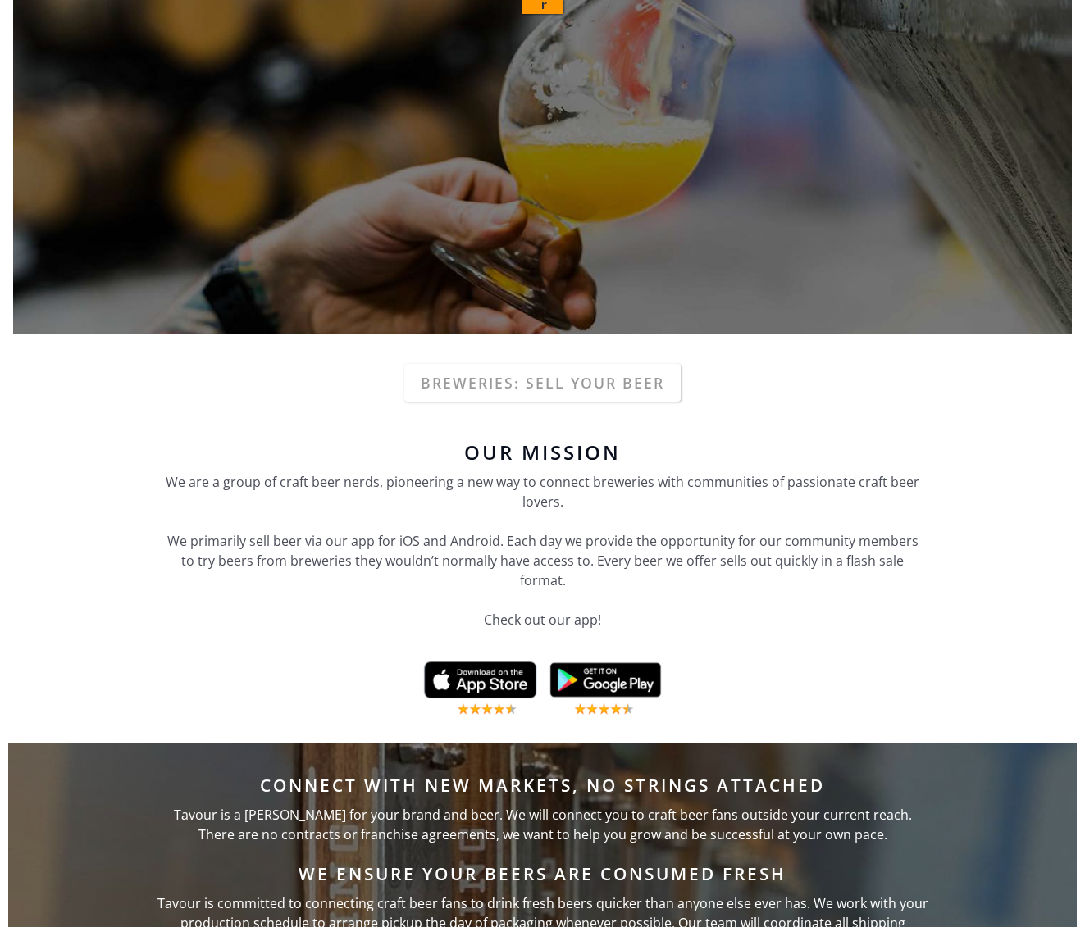
click at [497, 356] on div "WORK WITH TAVOUR Breweries: Sell your beer Our Mission We are a group of craft …" at bounding box center [542, 659] width 1085 height 1923
click at [497, 371] on link "Breweries: Sell your beer" at bounding box center [542, 383] width 276 height 38
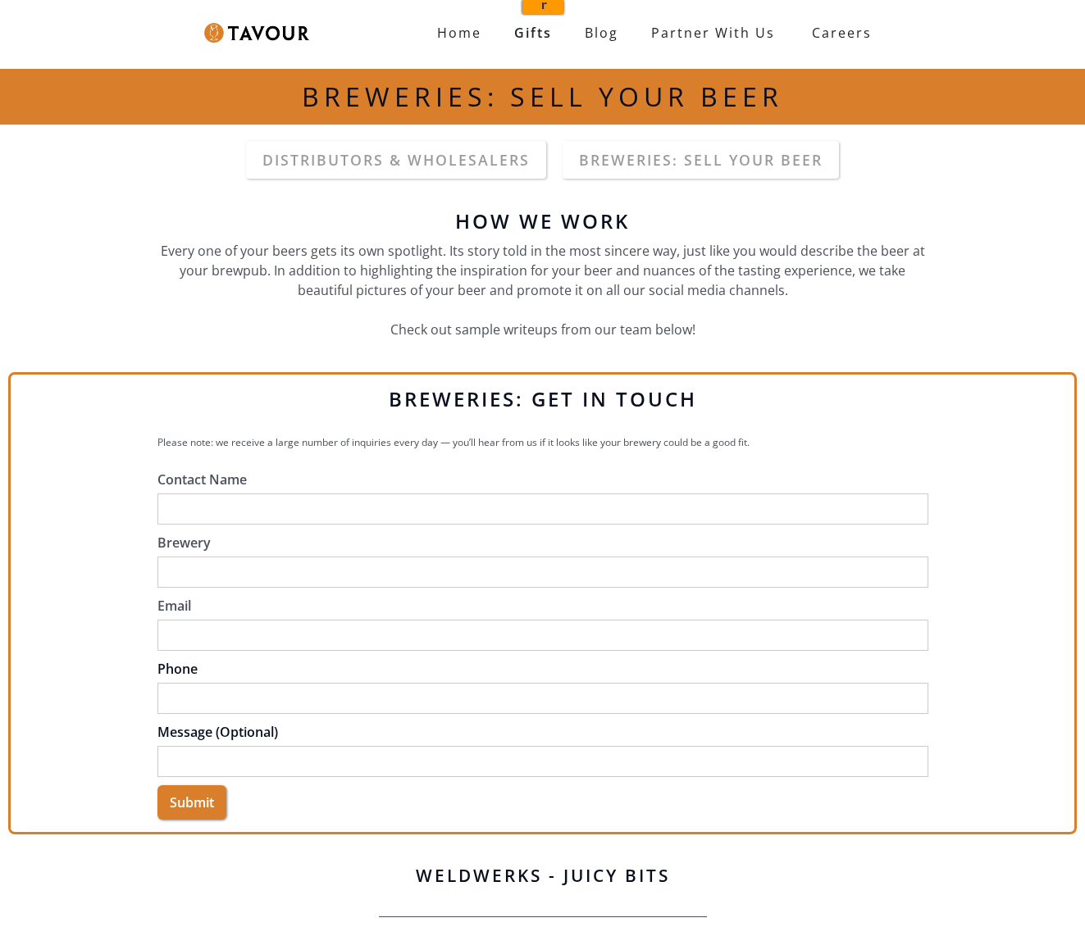
drag, startPoint x: 405, startPoint y: 284, endPoint x: 402, endPoint y: 264, distance: 20.8
click at [402, 264] on p "Every one of your beers gets its own spotlight. Its story told in the most sinc…" at bounding box center [542, 290] width 771 height 98
click at [372, 160] on link "DistributorS & wholesalers" at bounding box center [396, 160] width 300 height 38
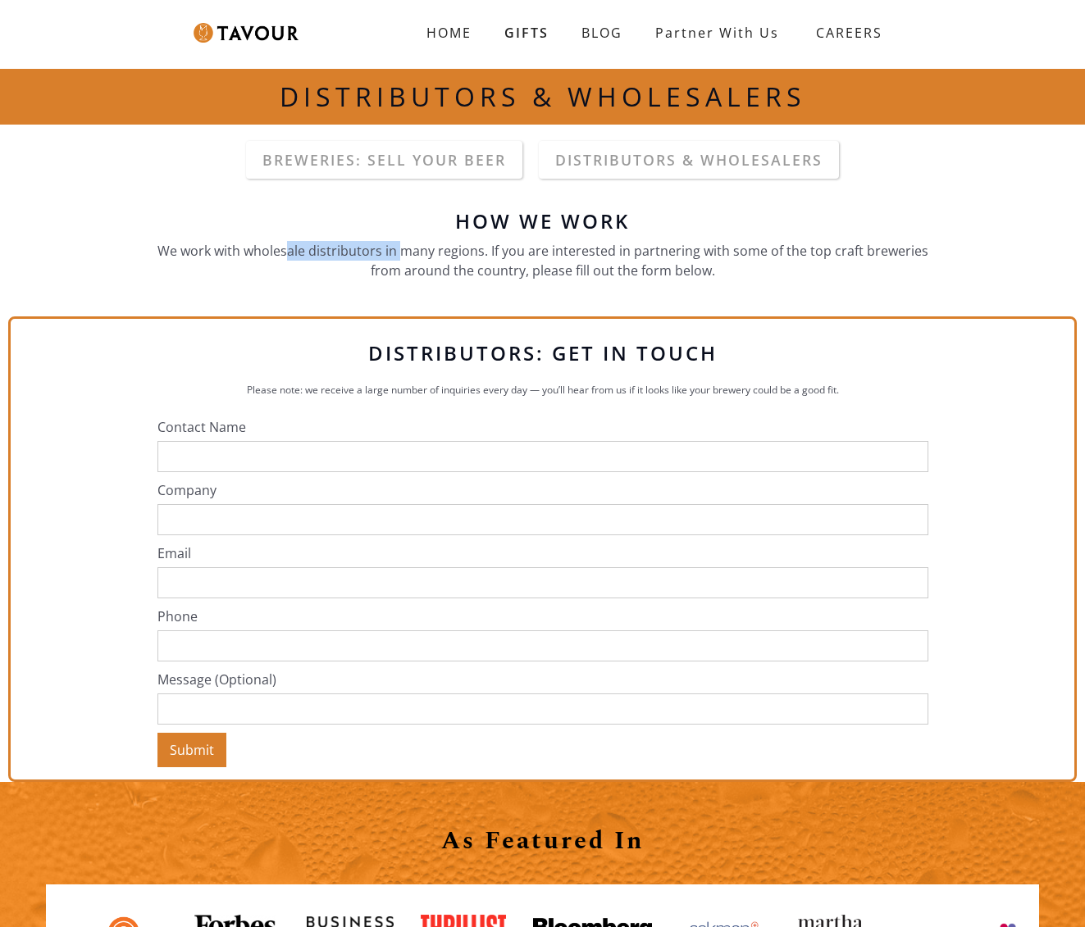
drag, startPoint x: 289, startPoint y: 258, endPoint x: 403, endPoint y: 249, distance: 115.1
click at [403, 249] on p "We work with wholesale distributors in many regions. If you are interested in p…" at bounding box center [542, 260] width 771 height 39
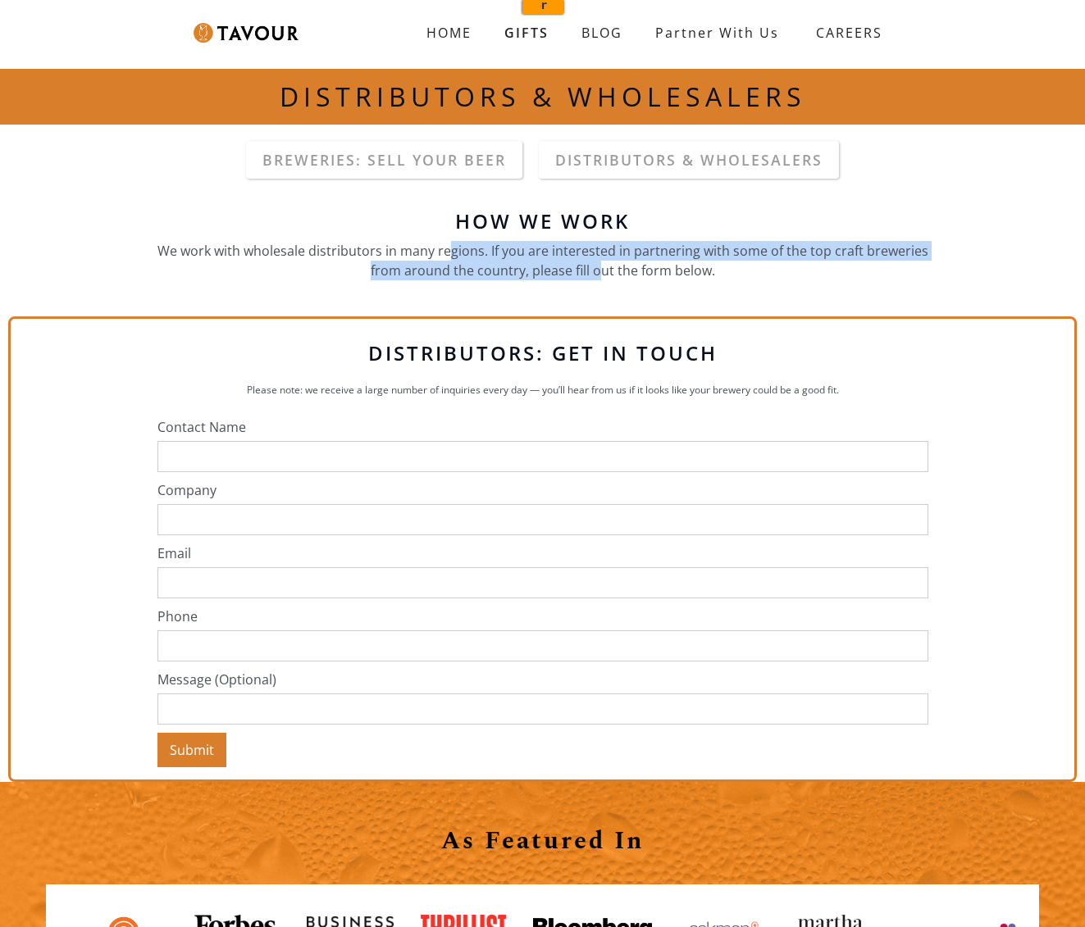
drag, startPoint x: 599, startPoint y: 266, endPoint x: 451, endPoint y: 256, distance: 148.7
click at [451, 256] on p "We work with wholesale distributors in many regions. If you are interested in p…" at bounding box center [542, 260] width 771 height 39
